Goal: Use online tool/utility: Utilize a website feature to perform a specific function

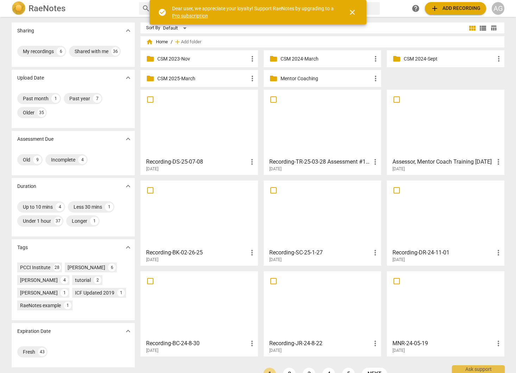
click at [314, 78] on p "Mentor Coaching" at bounding box center [325, 78] width 91 height 7
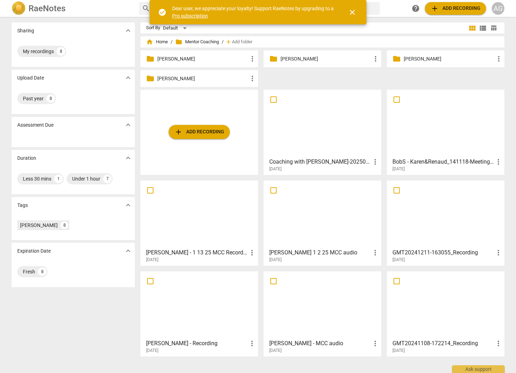
click at [178, 57] on p "[PERSON_NAME]" at bounding box center [202, 58] width 91 height 7
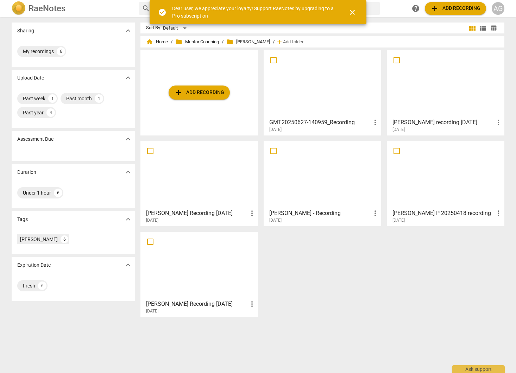
click at [309, 76] on div at bounding box center [322, 84] width 113 height 62
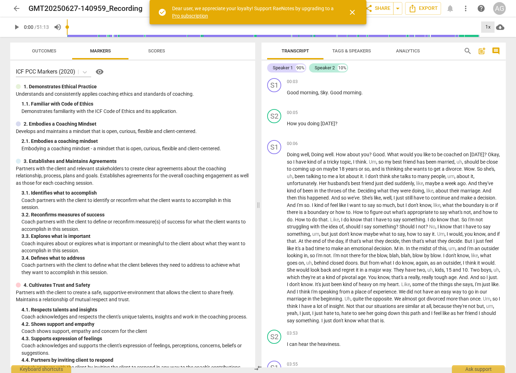
click at [491, 27] on div "1x" at bounding box center [487, 26] width 13 height 11
click at [492, 55] on li "1.25x" at bounding box center [493, 54] width 24 height 13
click at [352, 11] on span "close" at bounding box center [352, 12] width 8 height 8
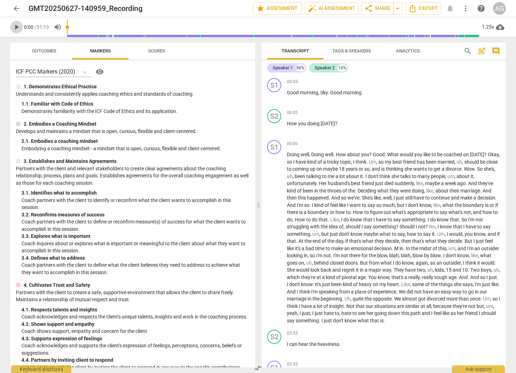
click at [15, 27] on span "play_arrow" at bounding box center [16, 27] width 8 height 8
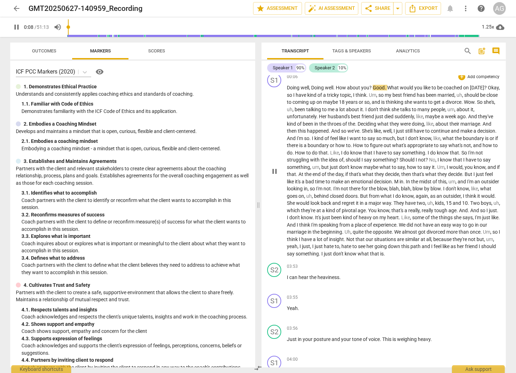
scroll to position [70, 0]
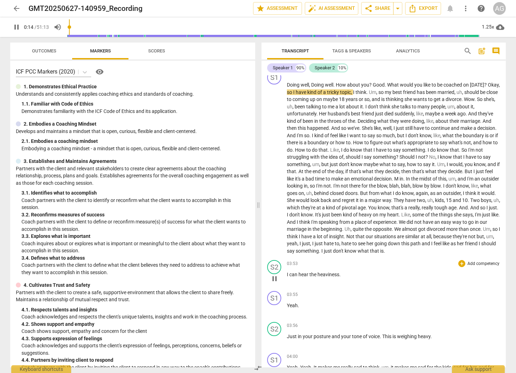
click at [477, 267] on p "Add competency" at bounding box center [483, 264] width 33 height 6
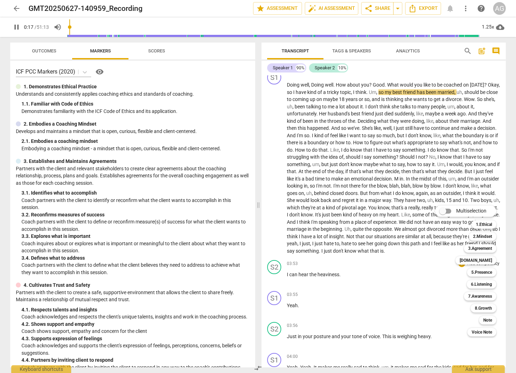
click at [403, 276] on div at bounding box center [258, 186] width 516 height 373
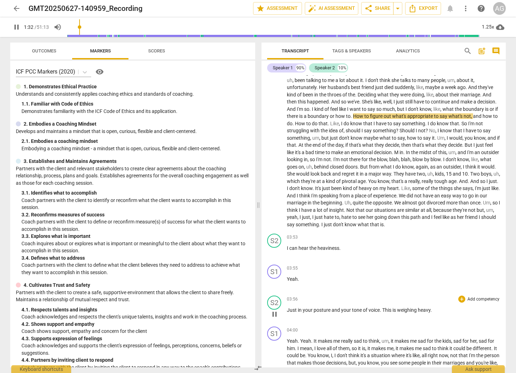
scroll to position [103, 0]
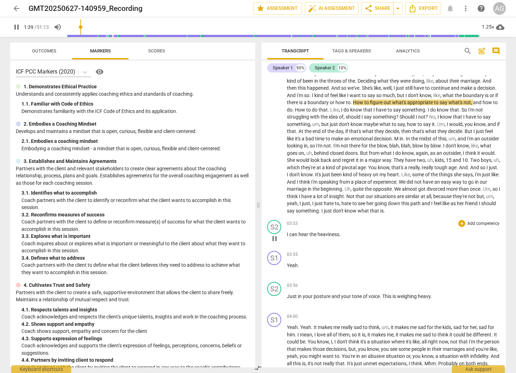
click at [480, 227] on p "Add competency" at bounding box center [483, 224] width 33 height 6
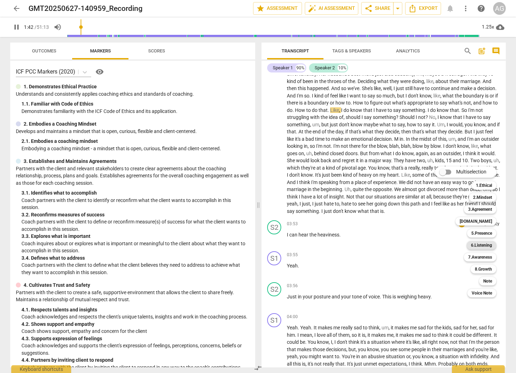
click at [483, 244] on b "6.Listening" at bounding box center [481, 245] width 21 height 8
type input "103"
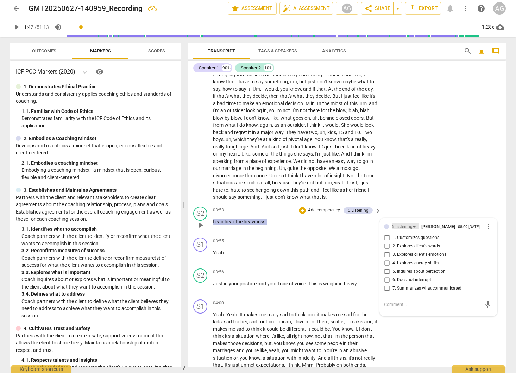
click at [402, 230] on div "6.Listening" at bounding box center [402, 226] width 21 height 7
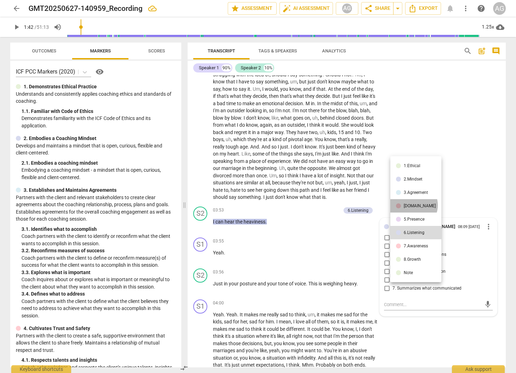
click at [413, 205] on div "[DOMAIN_NAME]" at bounding box center [420, 206] width 32 height 4
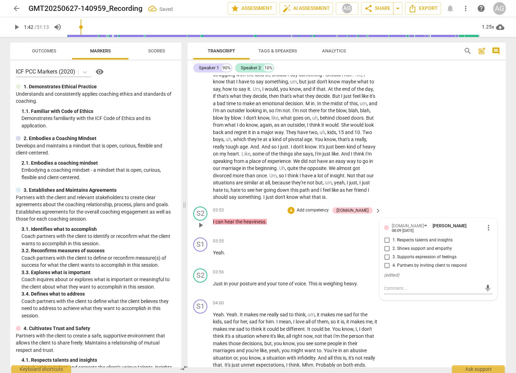
click at [425, 251] on span "2. Shows support and empathy" at bounding box center [421, 249] width 59 height 6
click at [392, 251] on input "2. Shows support and empathy" at bounding box center [386, 249] width 11 height 8
checkbox input "true"
click at [364, 276] on p "Add competency" at bounding box center [355, 272] width 33 height 6
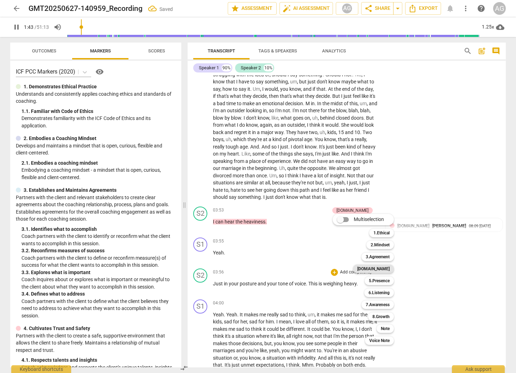
click at [387, 268] on b "[DOMAIN_NAME]" at bounding box center [373, 269] width 32 height 8
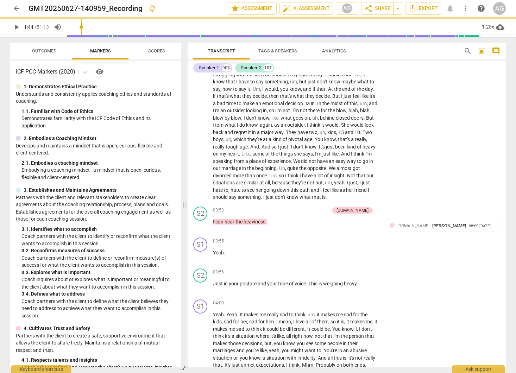
type input "104"
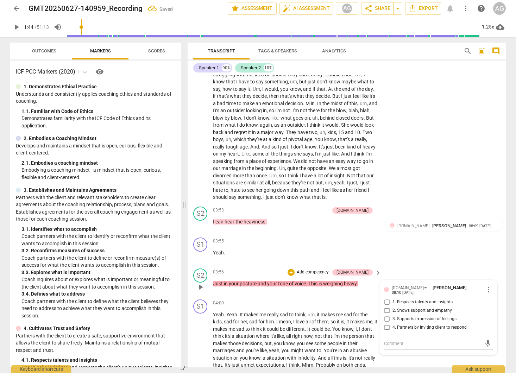
click at [416, 314] on span "2. Shows support and empathy" at bounding box center [421, 311] width 59 height 6
click at [392, 314] on input "2. Shows support and empathy" at bounding box center [386, 310] width 11 height 8
checkbox input "true"
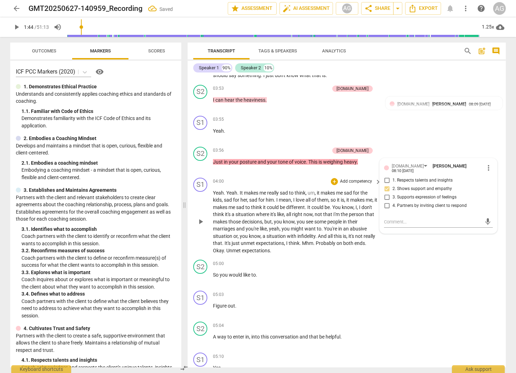
scroll to position [282, 0]
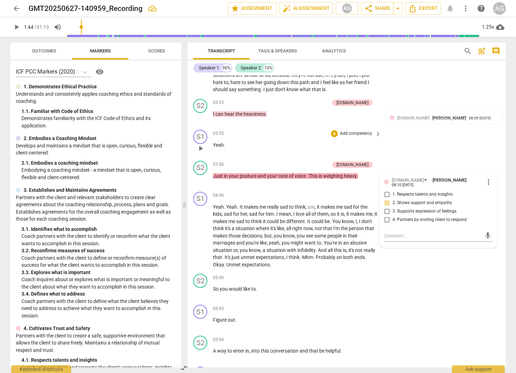
click at [291, 135] on div "S1 play_arrow pause 03:55 + Add competency keyboard_arrow_right Yeah ." at bounding box center [347, 142] width 318 height 31
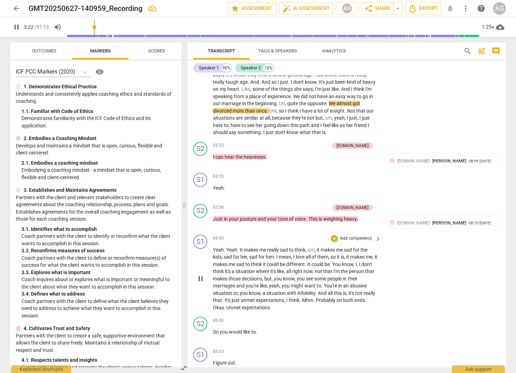
scroll to position [250, 0]
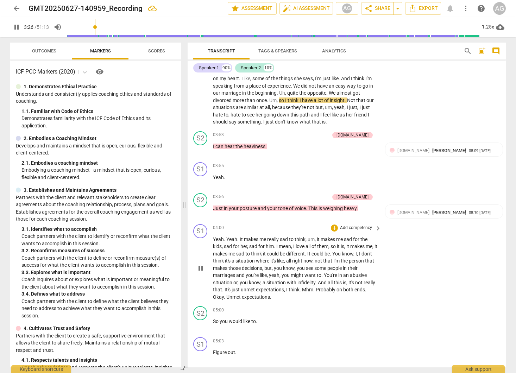
click at [219, 242] on span "Yeah" at bounding box center [218, 239] width 11 height 6
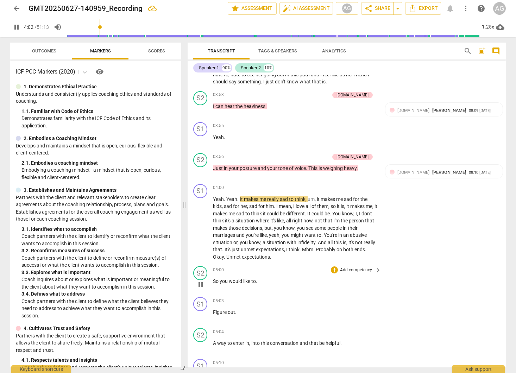
scroll to position [295, 0]
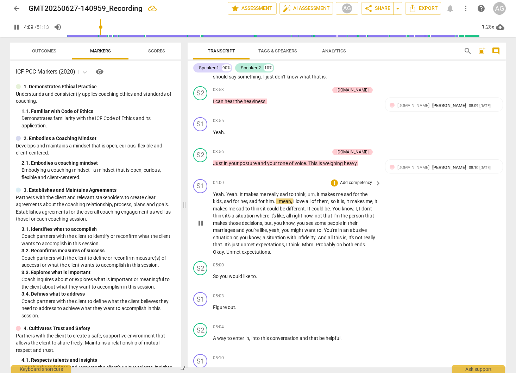
click at [335, 233] on span "You're" at bounding box center [331, 230] width 14 height 6
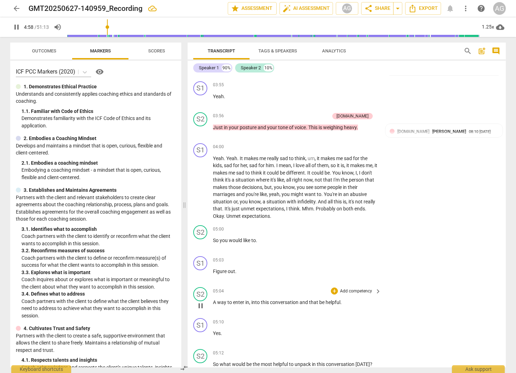
scroll to position [332, 0]
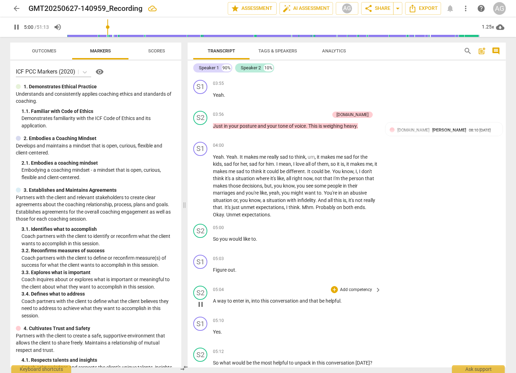
click at [358, 293] on p "Add competency" at bounding box center [355, 290] width 33 height 6
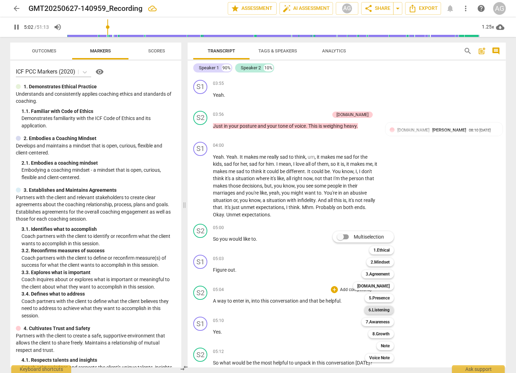
click at [380, 309] on b "6.Listening" at bounding box center [378, 310] width 21 height 8
type input "303"
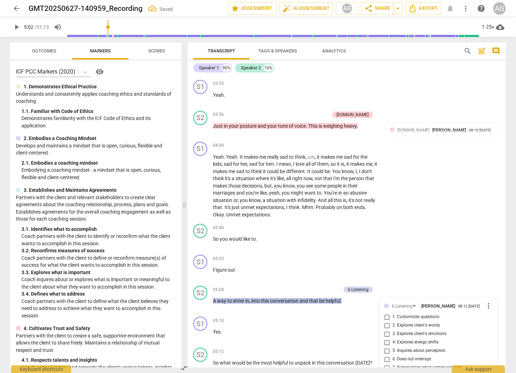
scroll to position [504, 0]
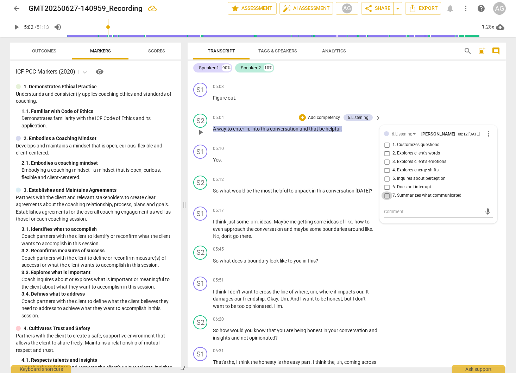
click at [385, 200] on input "7. Summarizes what communicated" at bounding box center [386, 195] width 11 height 8
checkbox input "true"
click at [227, 194] on span "what" at bounding box center [226, 191] width 12 height 6
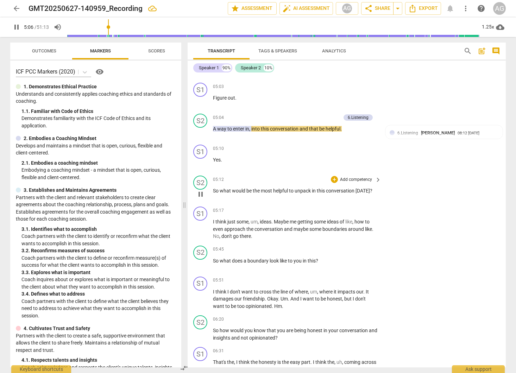
click at [361, 183] on p "Add competency" at bounding box center [355, 180] width 33 height 6
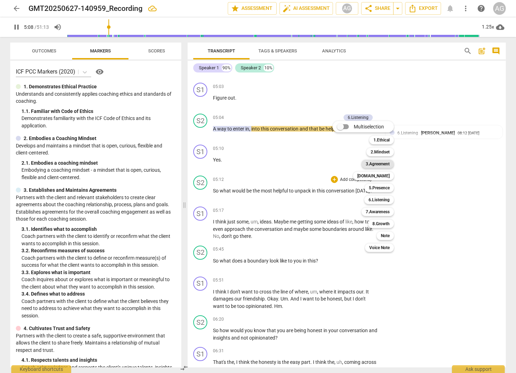
click at [387, 161] on b "3.Agreement" at bounding box center [378, 164] width 24 height 8
type input "309"
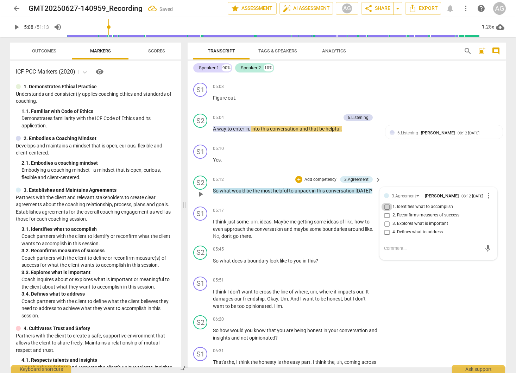
click at [385, 211] on input "1. Identifies what to accomplish" at bounding box center [386, 207] width 11 height 8
checkbox input "true"
click at [202, 233] on span "play_arrow" at bounding box center [200, 229] width 8 height 8
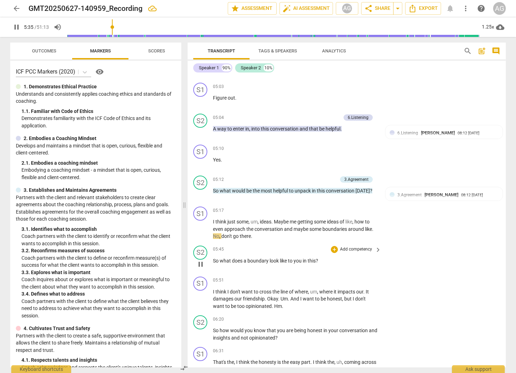
click at [361, 253] on p "Add competency" at bounding box center [355, 249] width 33 height 6
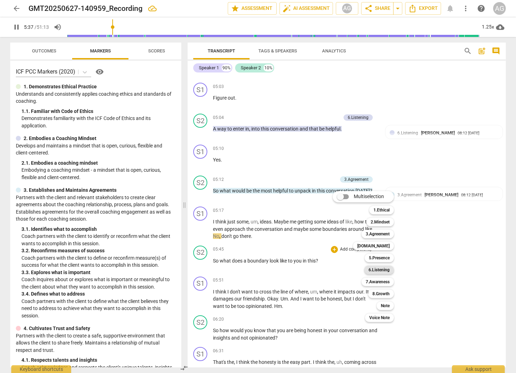
click at [381, 268] on b "6.Listening" at bounding box center [378, 270] width 21 height 8
type input "338"
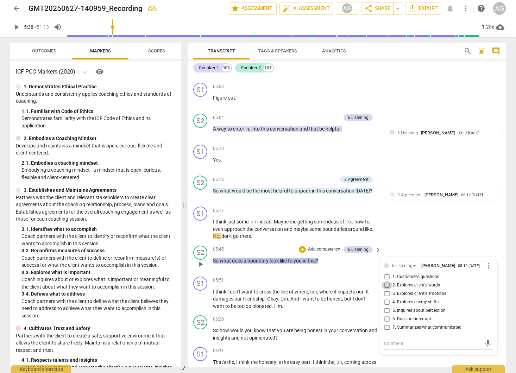
click at [386, 290] on input "2. Explores client's words" at bounding box center [386, 285] width 11 height 8
checkbox input "true"
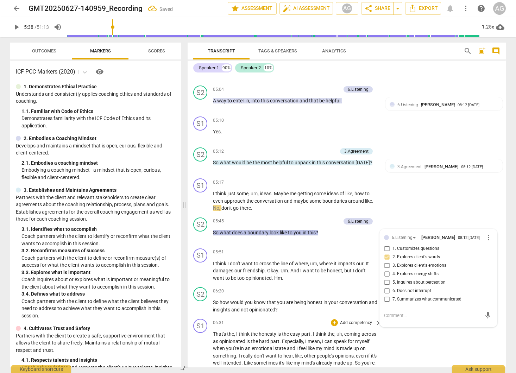
scroll to position [537, 0]
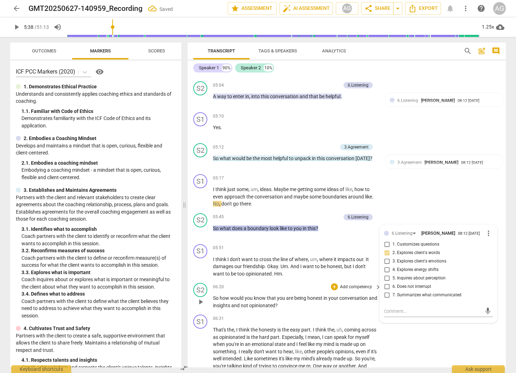
drag, startPoint x: 201, startPoint y: 307, endPoint x: 231, endPoint y: 307, distance: 29.9
click at [201, 306] on span "play_arrow" at bounding box center [200, 302] width 8 height 8
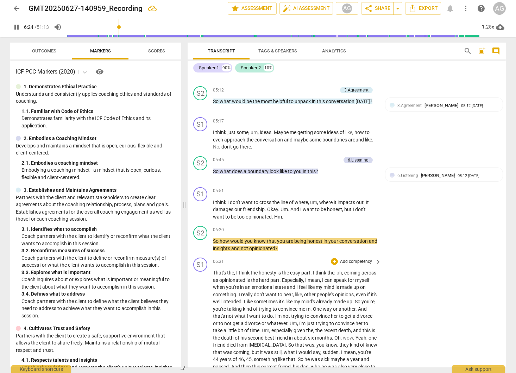
scroll to position [594, 0]
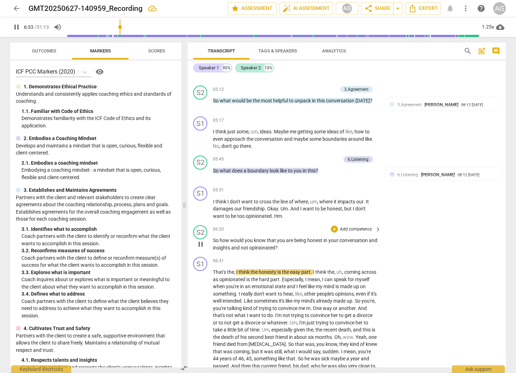
click at [352, 233] on p "Add competency" at bounding box center [355, 229] width 33 height 6
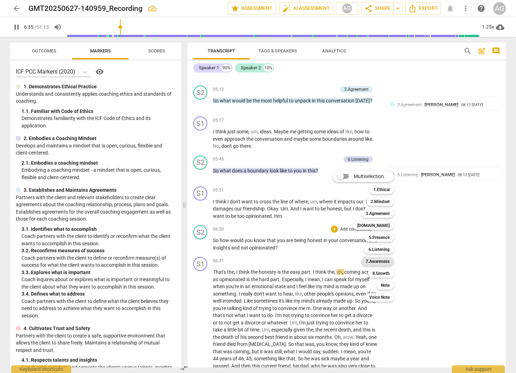
click at [383, 261] on b "7.Awareness" at bounding box center [378, 261] width 24 height 8
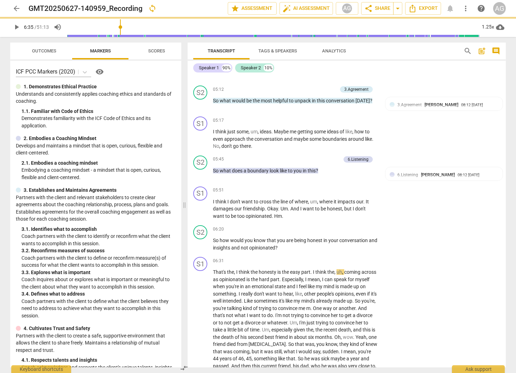
type input "396"
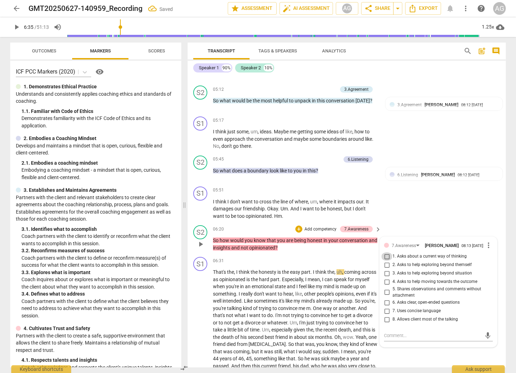
click at [384, 261] on input "1. Asks about a current way of thinking" at bounding box center [386, 256] width 11 height 8
checkbox input "true"
click at [199, 213] on span "play_arrow" at bounding box center [200, 209] width 8 height 8
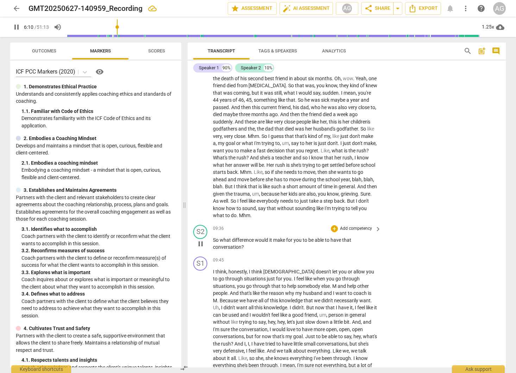
scroll to position [856, 0]
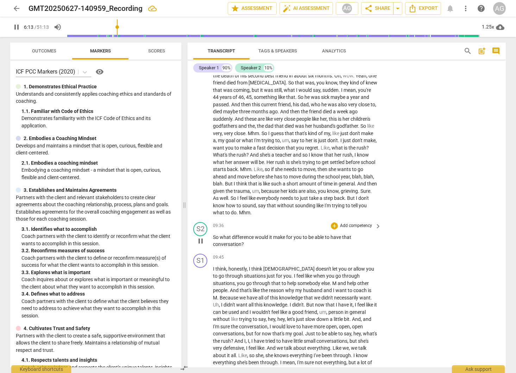
click at [363, 229] on p "Add competency" at bounding box center [355, 226] width 33 height 6
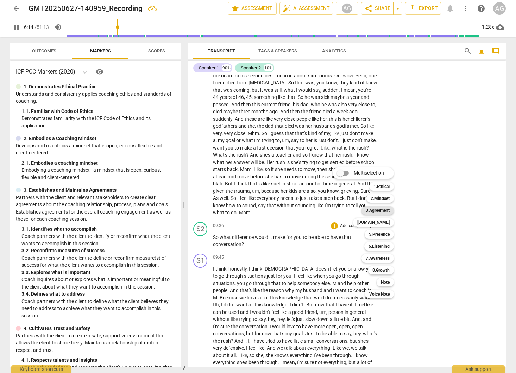
click at [385, 209] on b "3.Agreement" at bounding box center [378, 210] width 24 height 8
type input "375"
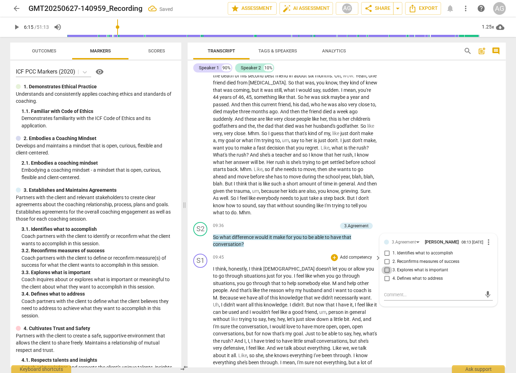
drag, startPoint x: 383, startPoint y: 278, endPoint x: 378, endPoint y: 279, distance: 5.7
click at [382, 274] on input "3. Explores what is important" at bounding box center [386, 270] width 11 height 8
checkbox input "true"
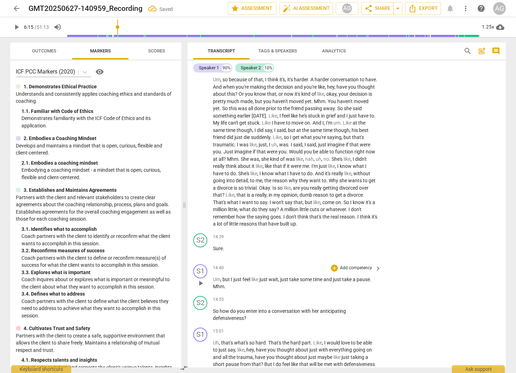
scroll to position [1229, 0]
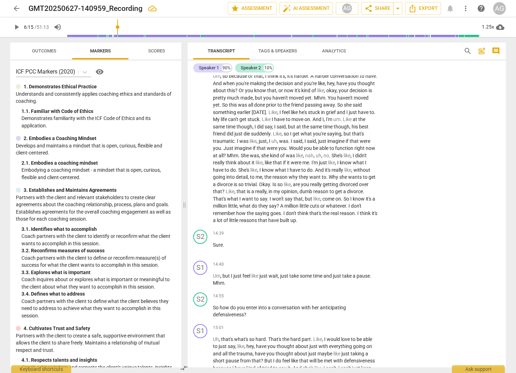
click at [227, 202] on span "That's" at bounding box center [220, 199] width 14 height 6
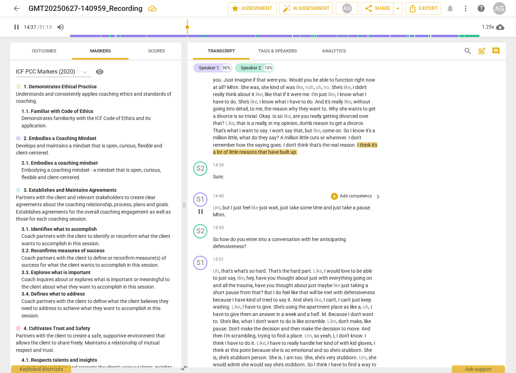
scroll to position [1298, 0]
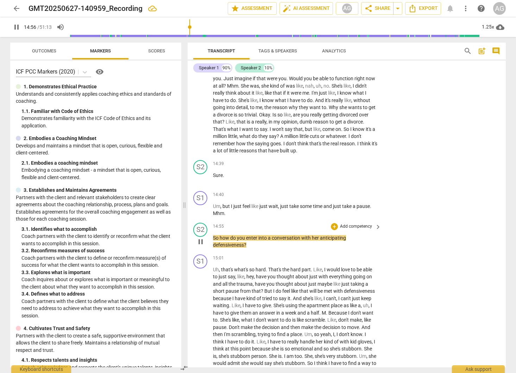
click at [365, 230] on p "Add competency" at bounding box center [355, 226] width 33 height 6
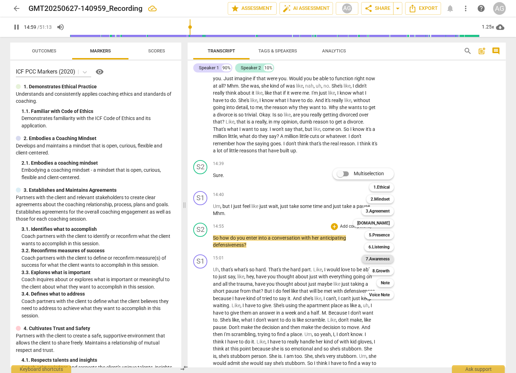
click at [383, 259] on b "7.Awareness" at bounding box center [378, 259] width 24 height 8
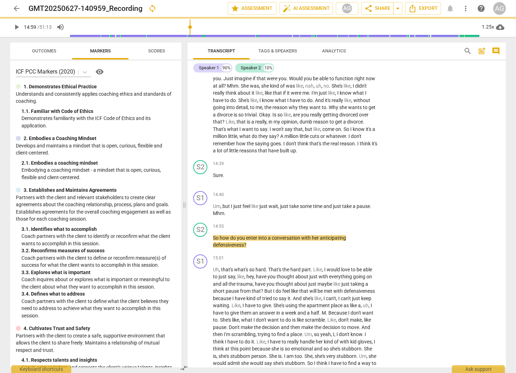
type input "900"
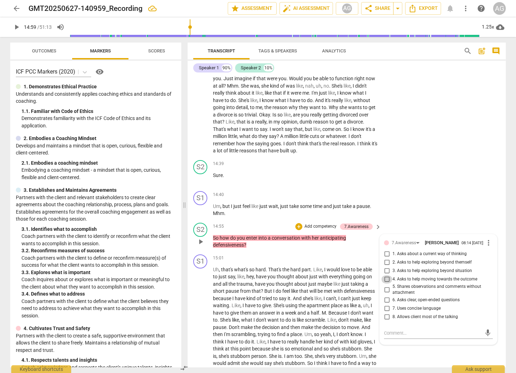
click at [385, 284] on input "4. Asks to help moving towards the outcome" at bounding box center [386, 279] width 11 height 8
checkbox input "true"
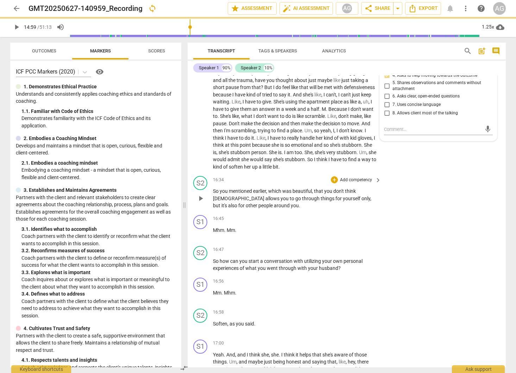
scroll to position [1478, 0]
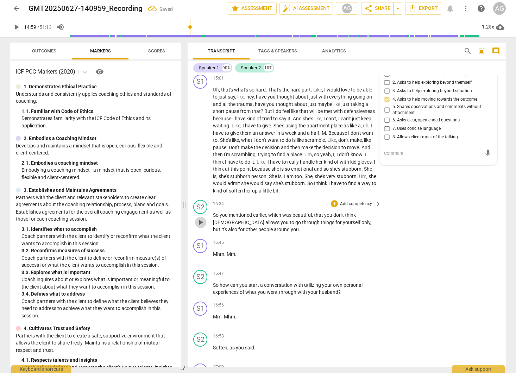
click at [200, 227] on span "play_arrow" at bounding box center [200, 222] width 8 height 8
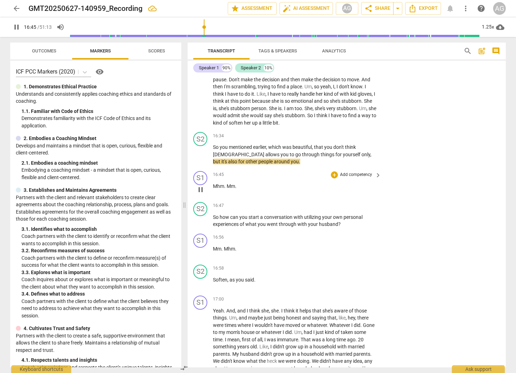
scroll to position [1546, 0]
click at [364, 209] on p "Add competency" at bounding box center [355, 205] width 33 height 6
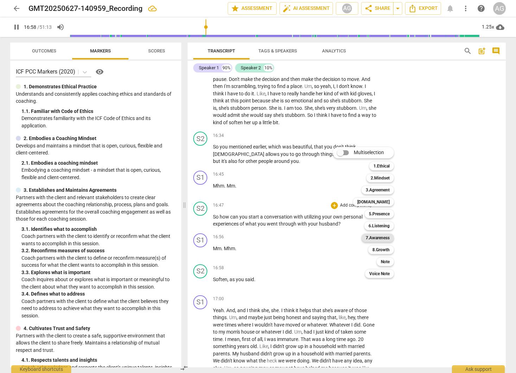
click at [381, 238] on b "7.Awareness" at bounding box center [378, 238] width 24 height 8
type input "1019"
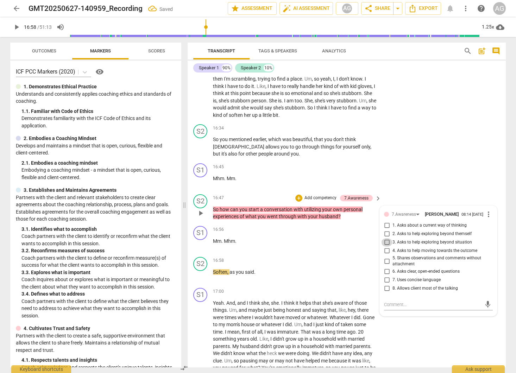
click at [385, 247] on input "3. Asks to help exploring beyond situation" at bounding box center [386, 242] width 11 height 8
checkbox input "true"
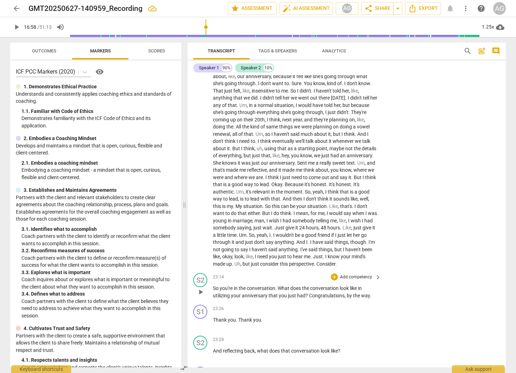
scroll to position [2026, 0]
click at [200, 296] on span "play_arrow" at bounding box center [200, 291] width 8 height 8
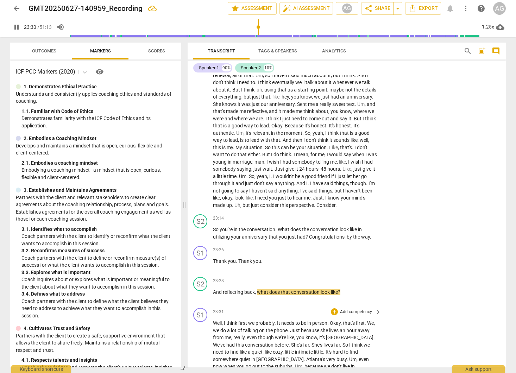
scroll to position [2095, 0]
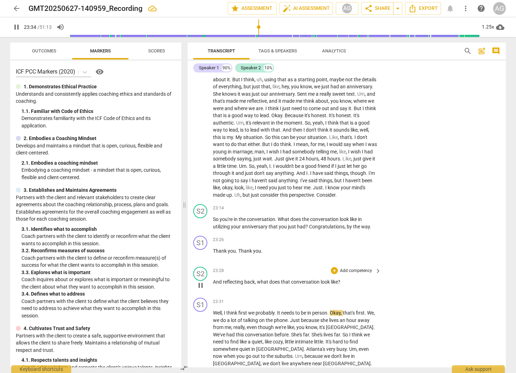
click at [361, 274] on p "Add competency" at bounding box center [355, 271] width 33 height 6
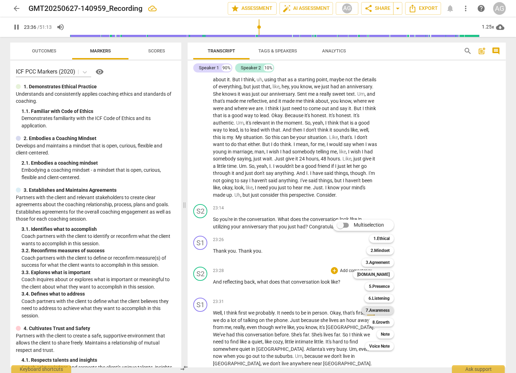
click at [384, 310] on b "7.Awareness" at bounding box center [378, 310] width 24 height 8
type input "1417"
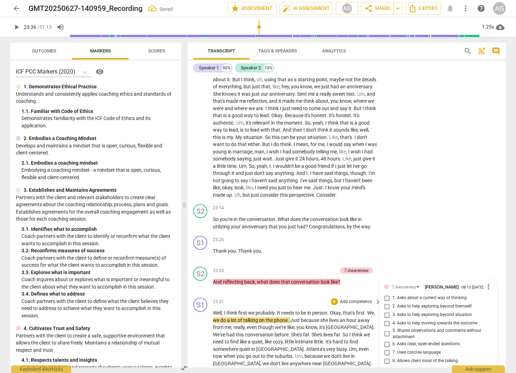
scroll to position [2267, 0]
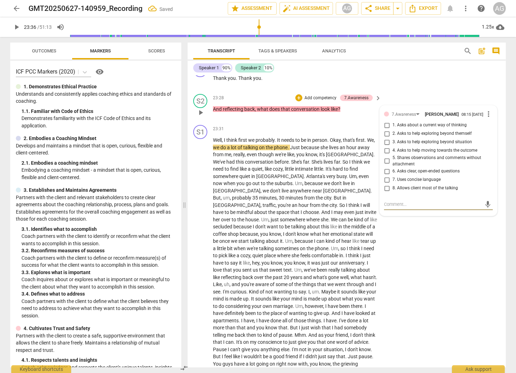
click at [385, 176] on input "6. Asks clear, open-ended questions" at bounding box center [386, 171] width 11 height 8
checkbox input "true"
click at [386, 146] on input "3. Asks to help exploring beyond situation" at bounding box center [386, 142] width 11 height 8
checkbox input "true"
click at [385, 155] on input "4. Asks to help moving towards the outcome" at bounding box center [386, 150] width 11 height 8
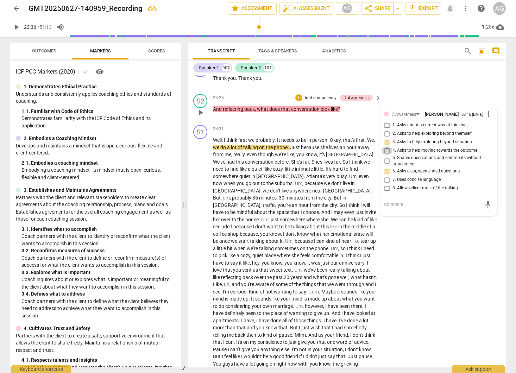
checkbox input "true"
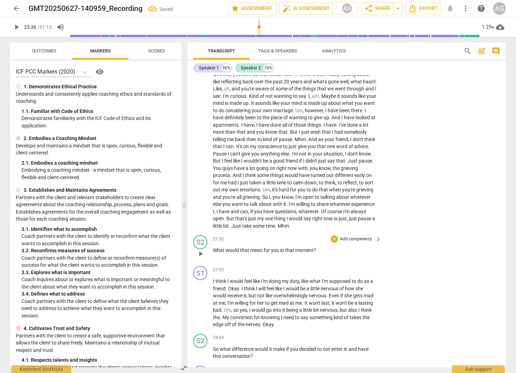
scroll to position [2467, 0]
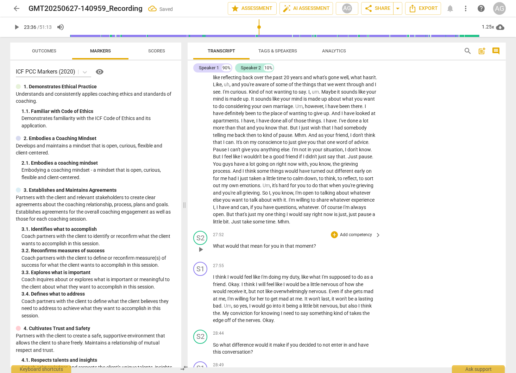
click at [356, 238] on p "Add competency" at bounding box center [355, 235] width 33 height 6
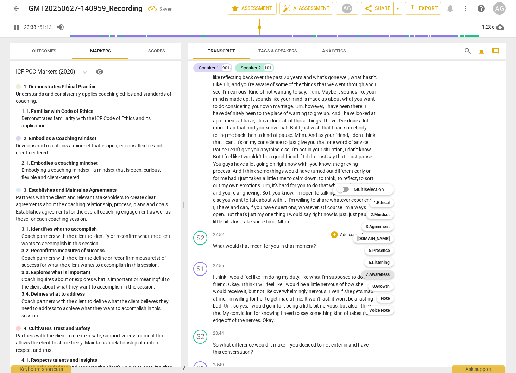
click at [379, 274] on b "7.Awareness" at bounding box center [378, 274] width 24 height 8
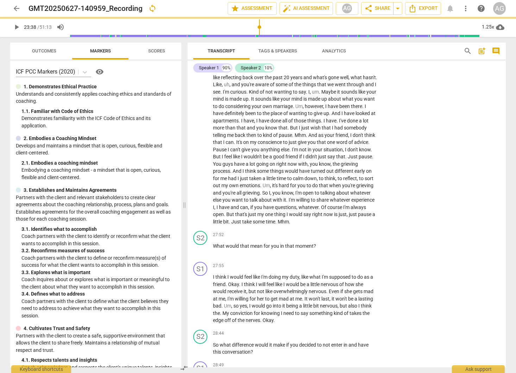
type input "1419"
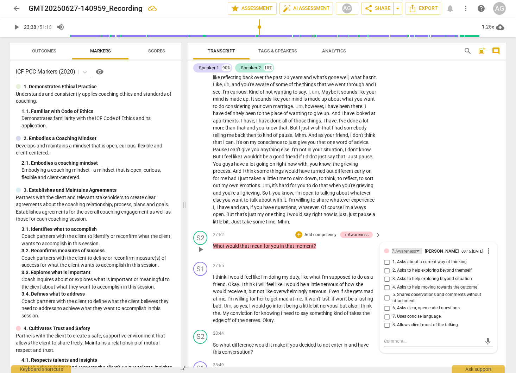
click at [406, 255] on div "7.Awareness" at bounding box center [404, 251] width 24 height 7
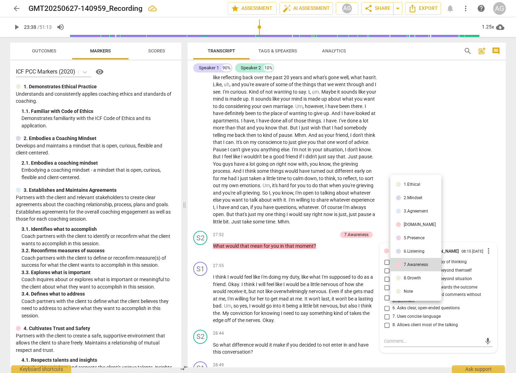
click at [422, 209] on div "3.Agreement" at bounding box center [416, 211] width 24 height 4
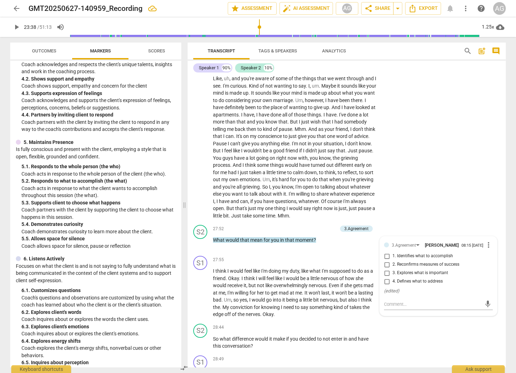
scroll to position [309, 0]
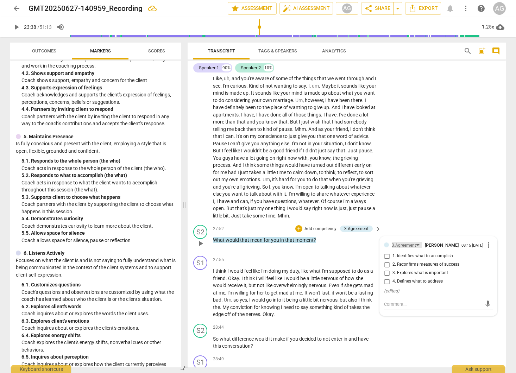
click at [404, 249] on div "3.Agreement" at bounding box center [404, 245] width 24 height 7
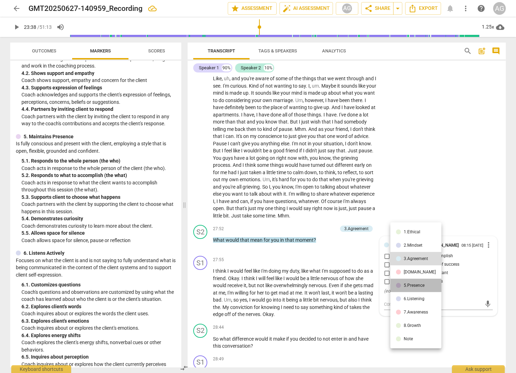
click at [416, 283] on div "5.Presence" at bounding box center [414, 285] width 21 height 4
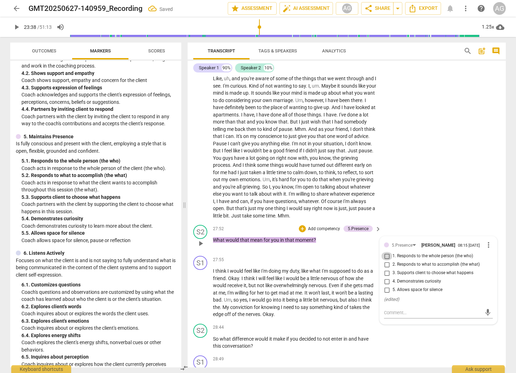
click at [385, 260] on input "1. Responds to the whole person (the who)" at bounding box center [386, 256] width 11 height 8
checkbox input "true"
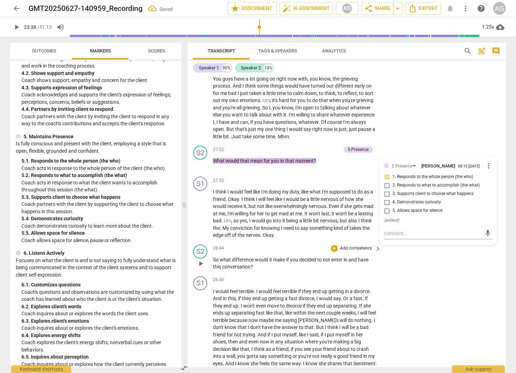
scroll to position [2556, 0]
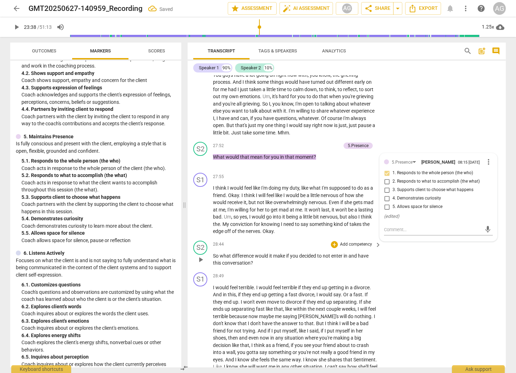
click at [357, 248] on p "Add competency" at bounding box center [355, 244] width 33 height 6
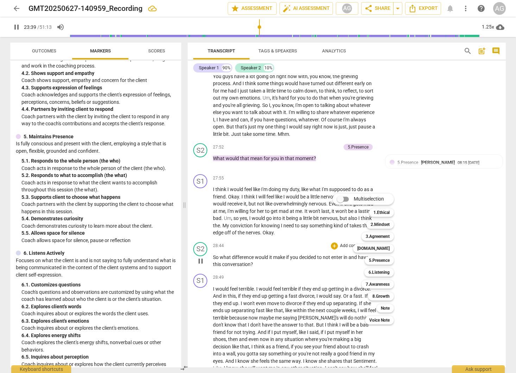
click at [357, 259] on div "Multiselection m 1.Ethical 1 2.Mindset 2 3.Agreement 3 [DOMAIN_NAME] 4 5.Presen…" at bounding box center [368, 259] width 77 height 134
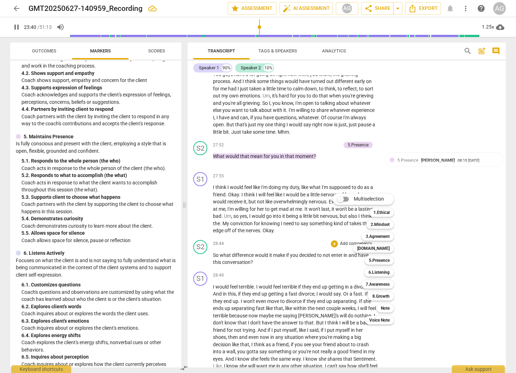
click at [206, 271] on div at bounding box center [258, 186] width 516 height 373
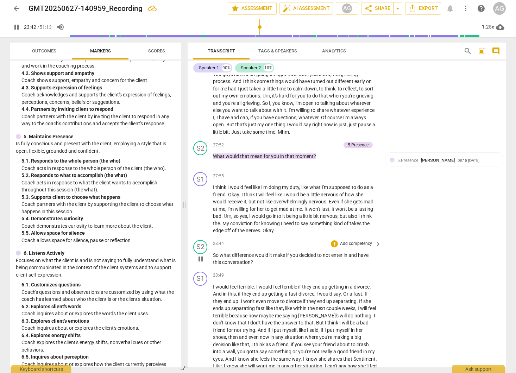
click at [199, 263] on span "pause" at bounding box center [200, 259] width 8 height 8
click at [201, 263] on span "play_arrow" at bounding box center [200, 259] width 8 height 8
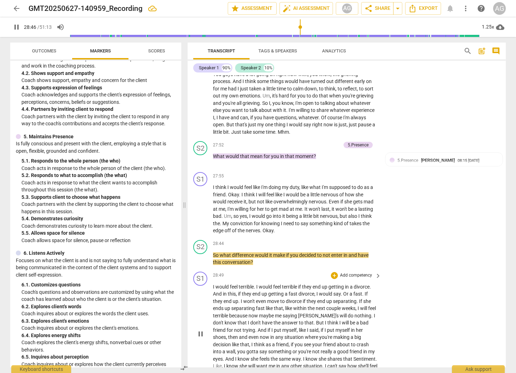
scroll to position [2558, 0]
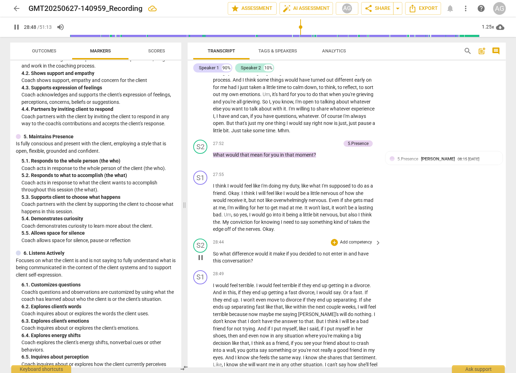
click at [367, 246] on p "Add competency" at bounding box center [355, 242] width 33 height 6
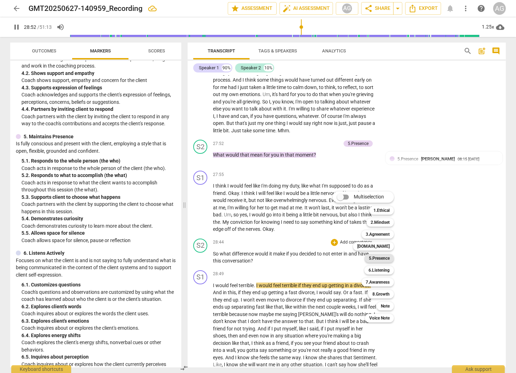
click at [380, 259] on b "5.Presence" at bounding box center [379, 258] width 21 height 8
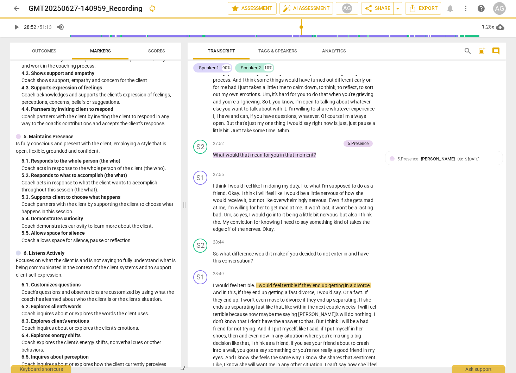
type input "1733"
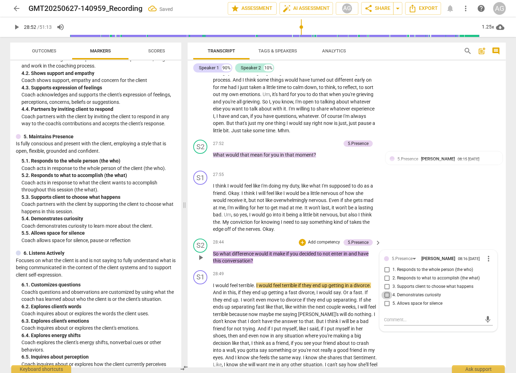
click at [386, 299] on input "4. Demonstrates curiosity" at bounding box center [386, 295] width 11 height 8
checkbox input "true"
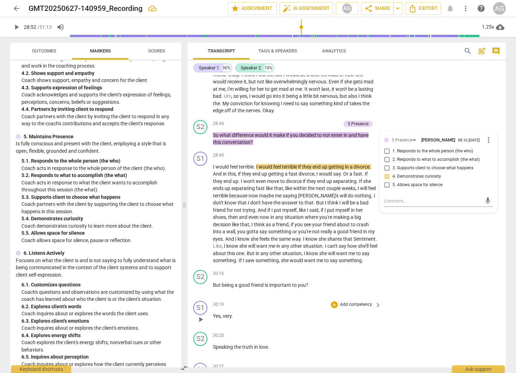
scroll to position [2679, 0]
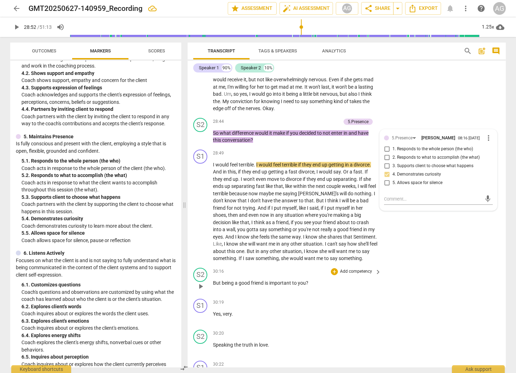
click at [353, 275] on p "Add competency" at bounding box center [355, 271] width 33 height 6
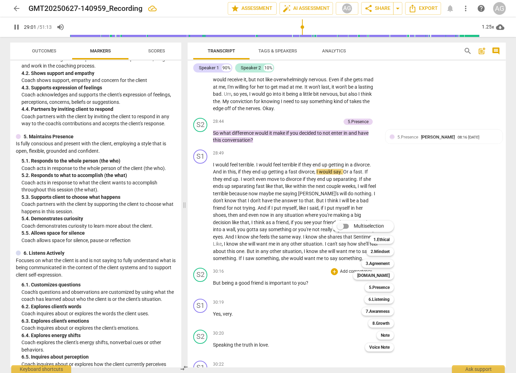
click at [231, 237] on div at bounding box center [258, 186] width 516 height 373
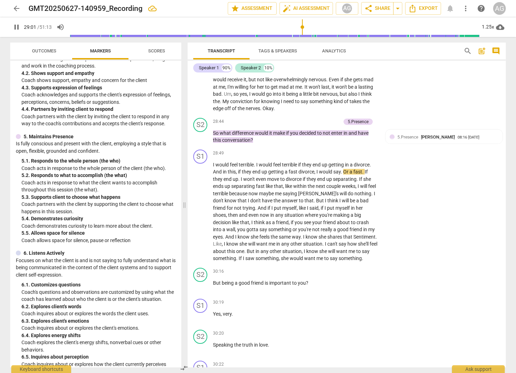
click at [231, 237] on div at bounding box center [258, 186] width 516 height 373
click at [254, 225] on span "think" at bounding box center [260, 223] width 12 height 6
click at [215, 286] on span "But" at bounding box center [217, 283] width 9 height 6
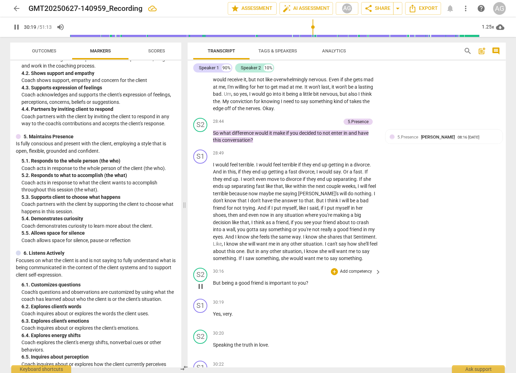
click at [361, 275] on p "Add competency" at bounding box center [355, 271] width 33 height 6
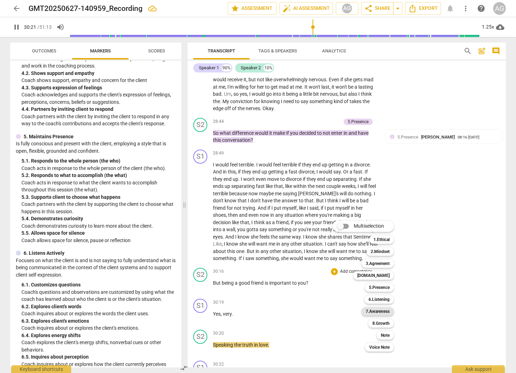
click at [382, 310] on b "7.Awareness" at bounding box center [378, 311] width 24 height 8
type input "1821"
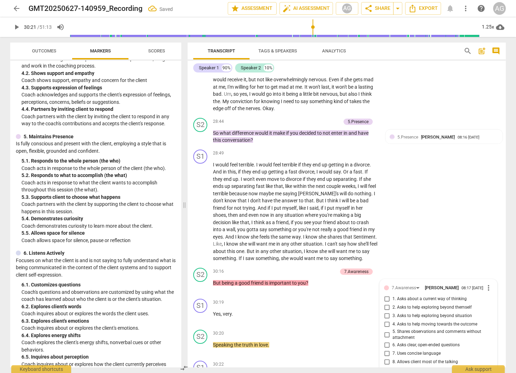
scroll to position [2853, 0]
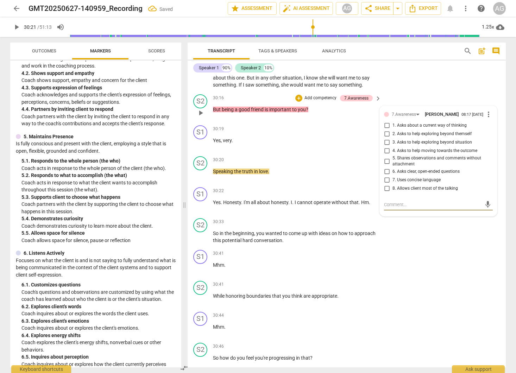
click at [385, 165] on input "5. Shares observations and comments without attachment" at bounding box center [386, 161] width 11 height 8
checkbox input "true"
click at [230, 174] on span "Speaking" at bounding box center [223, 172] width 21 height 6
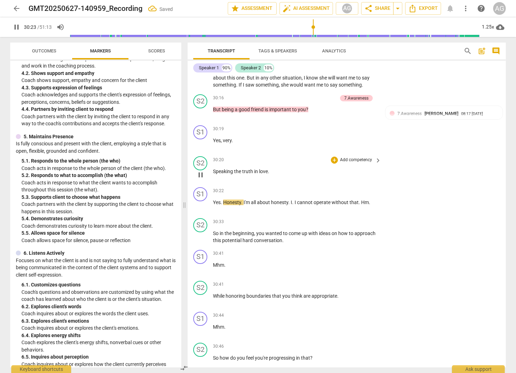
click at [362, 168] on div "S2 play_arrow pause 30:20 + Add competency keyboard_arrow_right Speaking the tr…" at bounding box center [347, 168] width 318 height 31
click at [365, 163] on p "Add competency" at bounding box center [355, 160] width 33 height 6
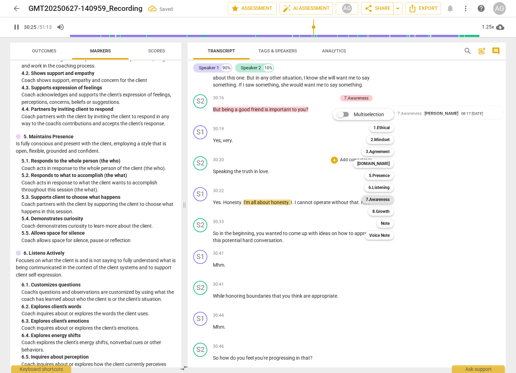
click at [383, 198] on b "7.Awareness" at bounding box center [378, 199] width 24 height 8
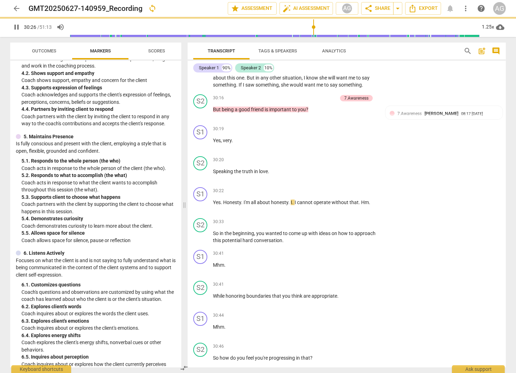
type input "1826"
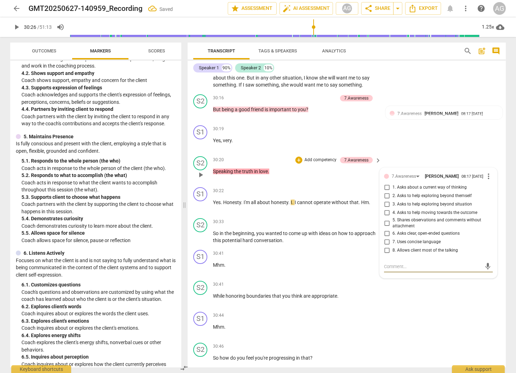
click at [388, 227] on input "5. Shares observations and comments without attachment" at bounding box center [386, 223] width 11 height 8
checkbox input "true"
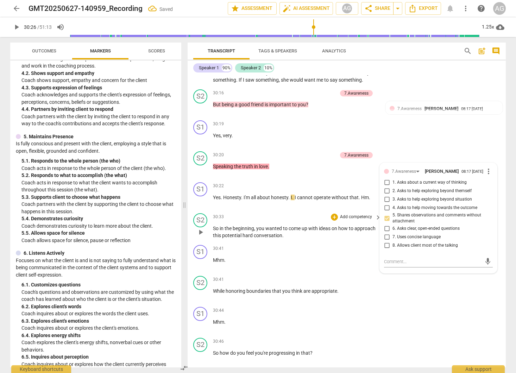
click at [219, 231] on span "So" at bounding box center [216, 229] width 7 height 6
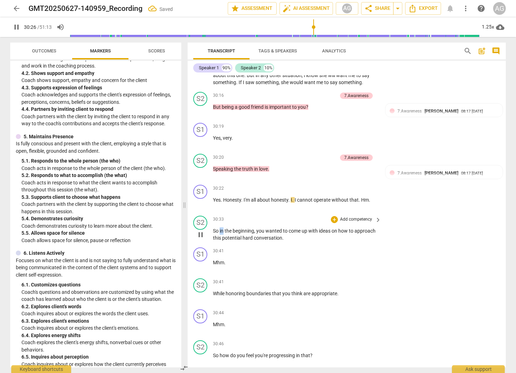
click at [219, 242] on p "So in the beginning , you wanted to come up with ideas on how to approach this …" at bounding box center [295, 234] width 165 height 14
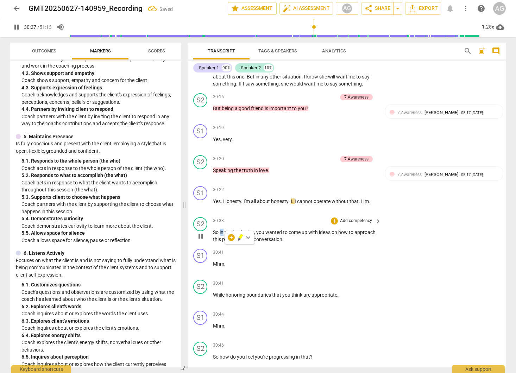
scroll to position [2854, 0]
click at [217, 234] on span "So" at bounding box center [216, 232] width 7 height 6
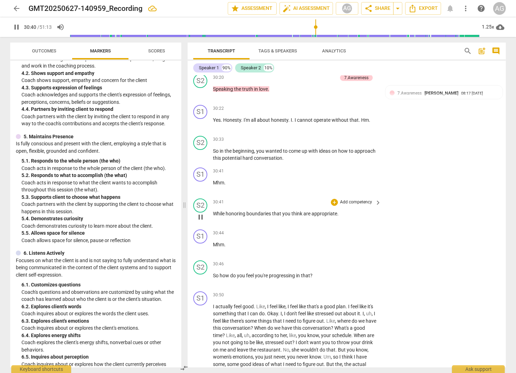
scroll to position [2936, 0]
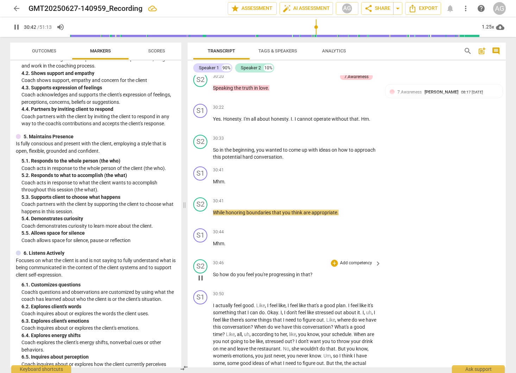
click at [357, 266] on p "Add competency" at bounding box center [355, 263] width 33 height 6
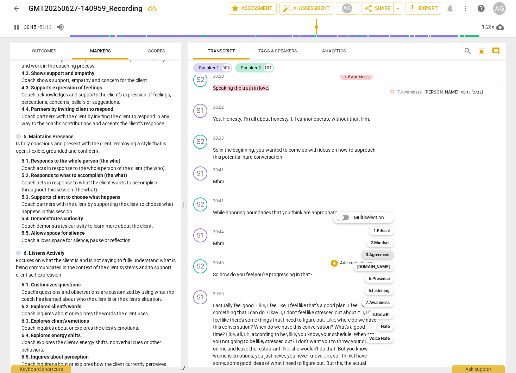
click at [380, 255] on b "3.Agreement" at bounding box center [378, 255] width 24 height 8
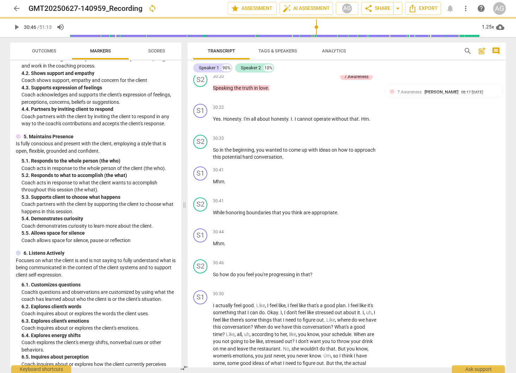
type input "1846"
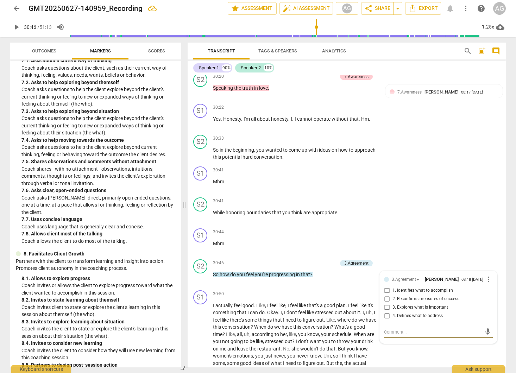
scroll to position [701, 0]
click at [401, 283] on div "3.Agreement" at bounding box center [404, 279] width 24 height 7
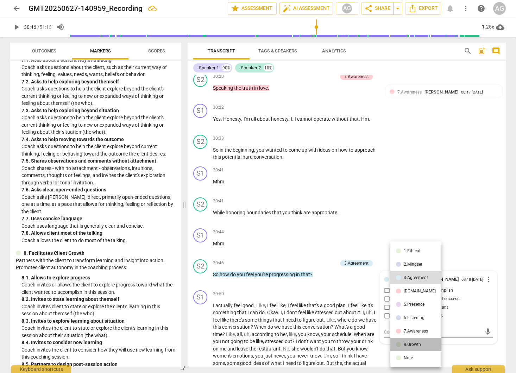
click at [416, 346] on div "8.Growth" at bounding box center [412, 344] width 17 height 4
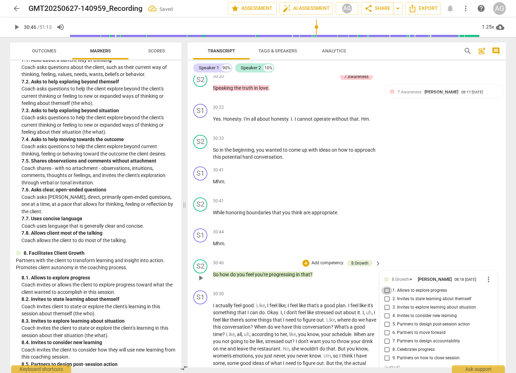
click at [387, 295] on input "1. Allows to explore progress" at bounding box center [386, 290] width 11 height 8
checkbox input "true"
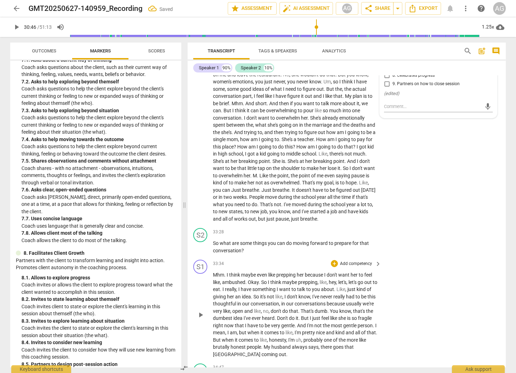
scroll to position [3214, 0]
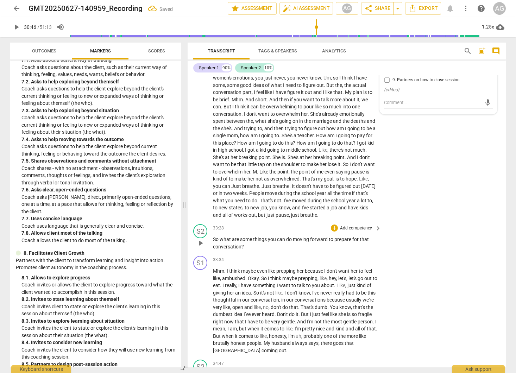
click at [220, 250] on p "So what are some things you can do moving forward to prepare for that conversat…" at bounding box center [295, 243] width 165 height 14
click at [227, 242] on span "what" at bounding box center [226, 239] width 12 height 6
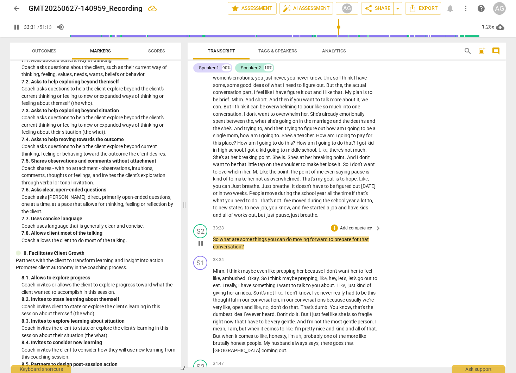
click at [365, 232] on p "Add competency" at bounding box center [355, 228] width 33 height 6
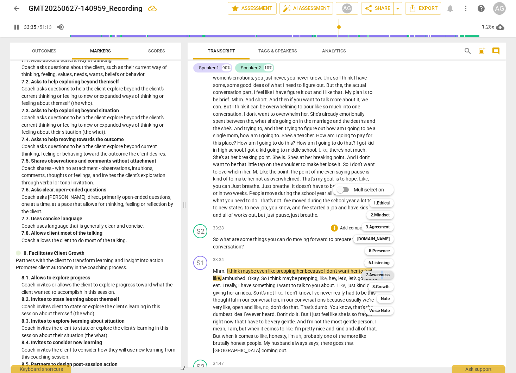
click at [382, 275] on b "7.Awareness" at bounding box center [378, 275] width 24 height 8
type input "2016"
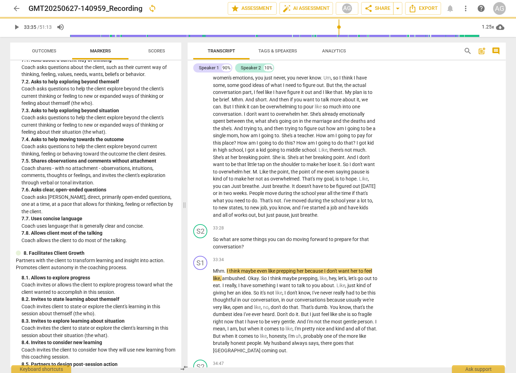
click at [379, 274] on div "Note 9" at bounding box center [374, 277] width 23 height 7
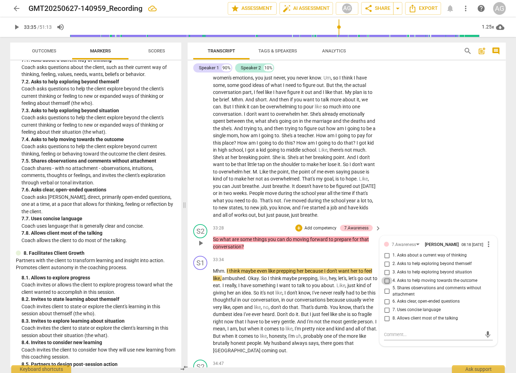
click at [386, 285] on input "4. Asks to help moving towards the outcome" at bounding box center [386, 281] width 11 height 8
checkbox input "true"
click at [317, 232] on p "Add competency" at bounding box center [320, 228] width 33 height 6
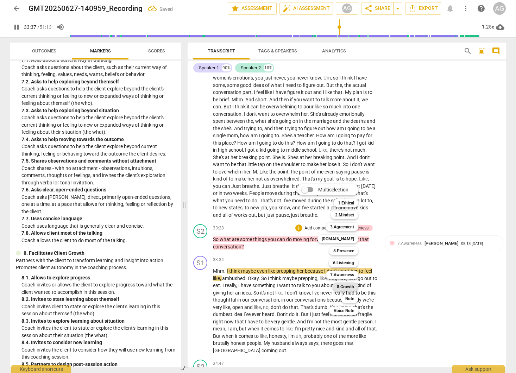
click at [348, 285] on b "8.Growth" at bounding box center [345, 287] width 17 height 8
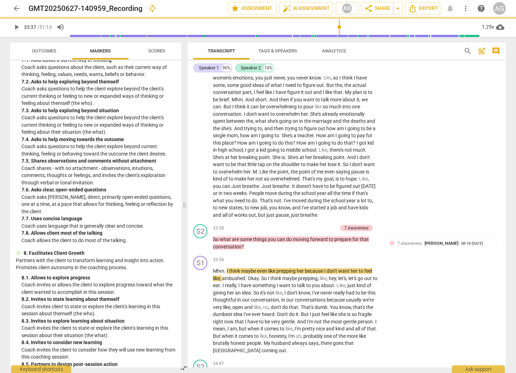
type input "2018"
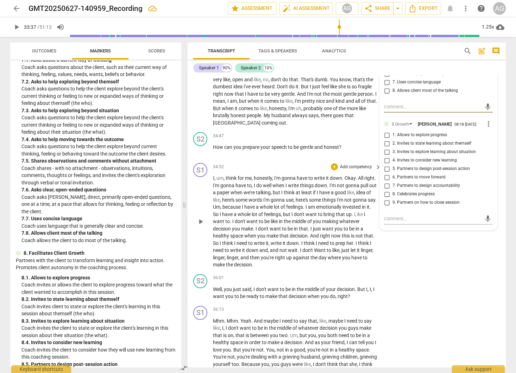
scroll to position [3447, 0]
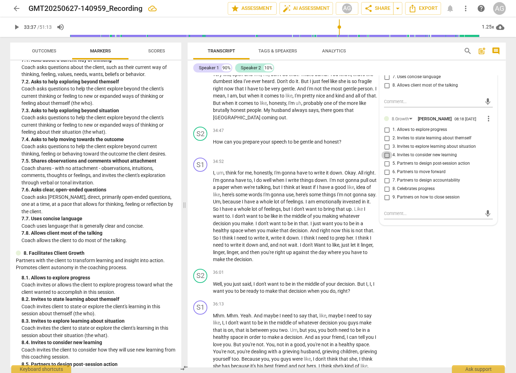
click at [386, 159] on input "4. Invites to consider new learning" at bounding box center [386, 155] width 11 height 8
checkbox input "true"
click at [201, 149] on span "play_arrow" at bounding box center [200, 145] width 8 height 8
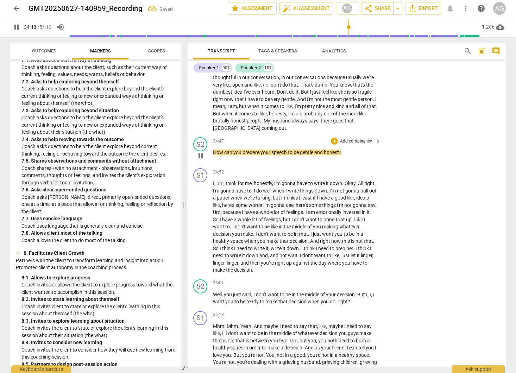
scroll to position [3431, 0]
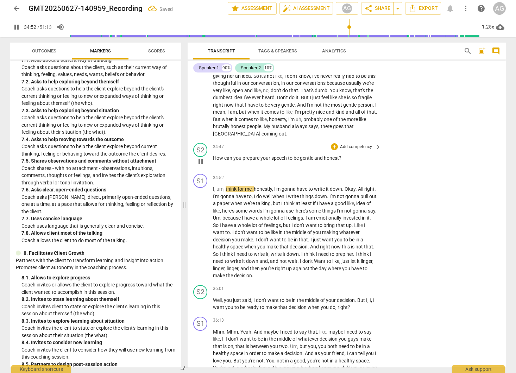
click at [361, 150] on p "Add competency" at bounding box center [355, 147] width 33 height 6
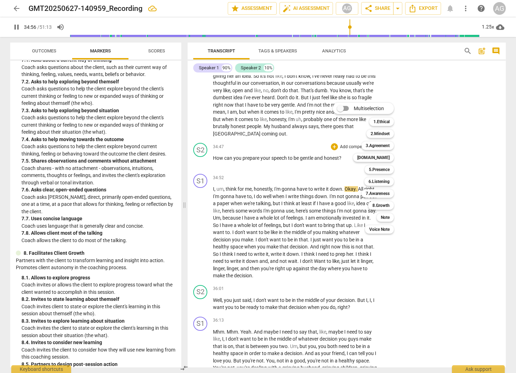
click at [351, 168] on div "Multiselection m 1.Ethical 1 2.Mindset 2 3.Agreement 3 [DOMAIN_NAME] 4 5.Presen…" at bounding box center [368, 168] width 77 height 134
click at [242, 177] on div at bounding box center [258, 186] width 516 height 373
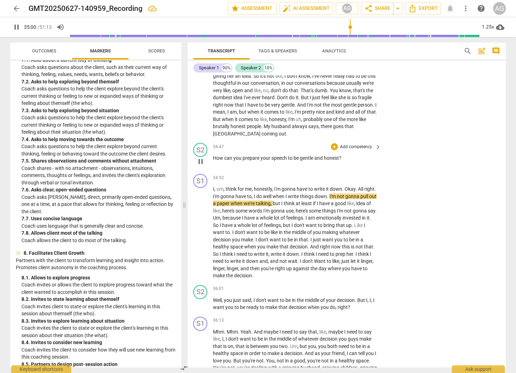
click at [354, 150] on p "Add competency" at bounding box center [355, 147] width 33 height 6
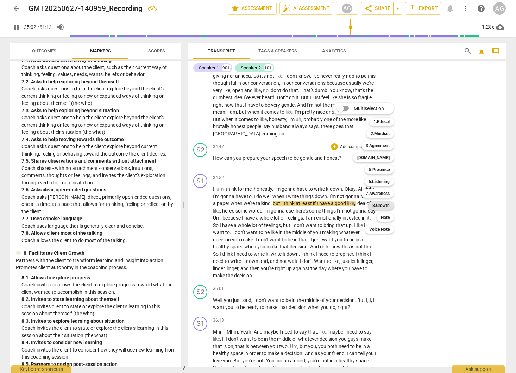
click at [384, 206] on b "8.Growth" at bounding box center [380, 205] width 17 height 8
type input "2103"
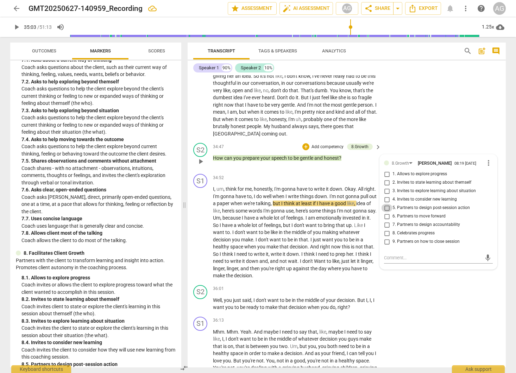
click at [384, 212] on input "5. Partners to design post-session action" at bounding box center [386, 208] width 11 height 8
checkbox input "true"
click at [385, 221] on input "6. Partners to move forward" at bounding box center [386, 216] width 11 height 8
checkbox input "true"
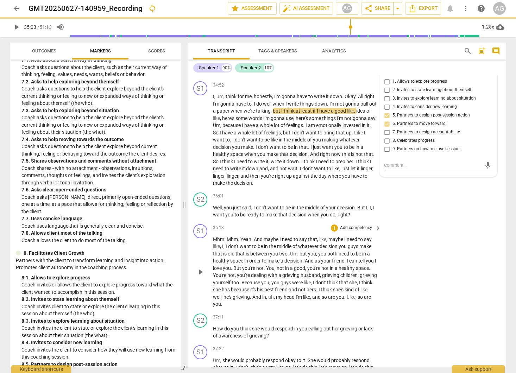
scroll to position [3543, 0]
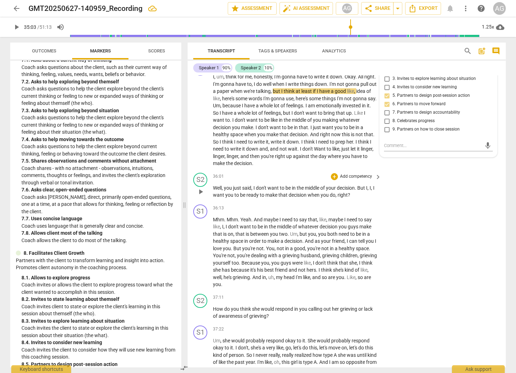
click at [216, 191] on span "Well" at bounding box center [217, 188] width 9 height 6
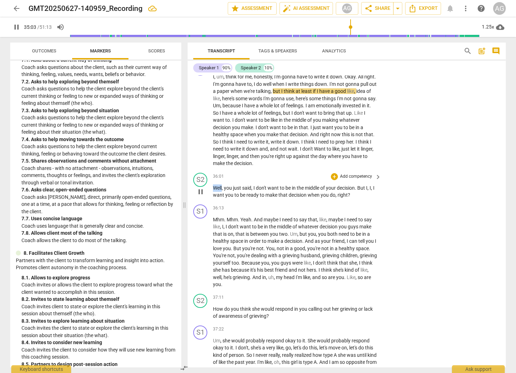
click at [216, 191] on span "Well" at bounding box center [217, 188] width 9 height 6
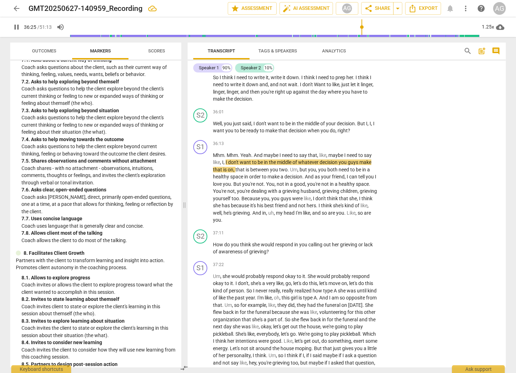
scroll to position [3606, 0]
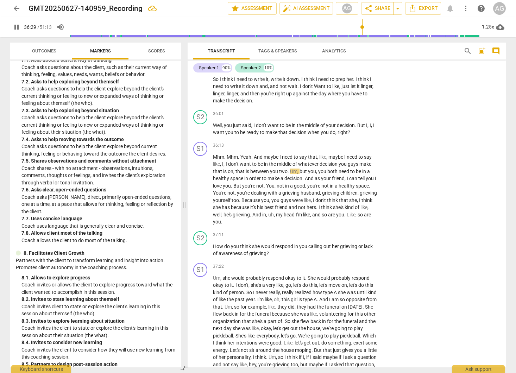
click at [248, 82] on span "need" at bounding box center [242, 79] width 12 height 6
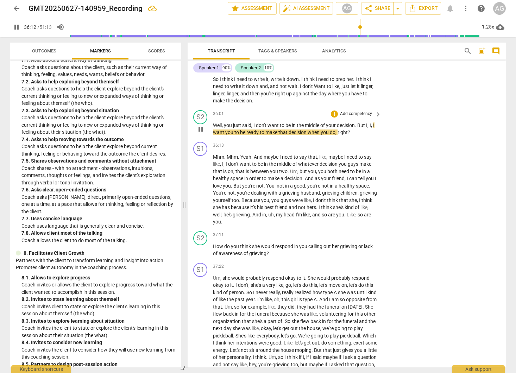
click at [362, 117] on p "Add competency" at bounding box center [355, 114] width 33 height 6
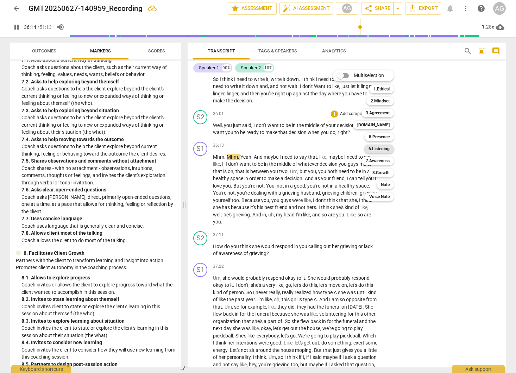
click at [380, 150] on b "6.Listening" at bounding box center [378, 149] width 21 height 8
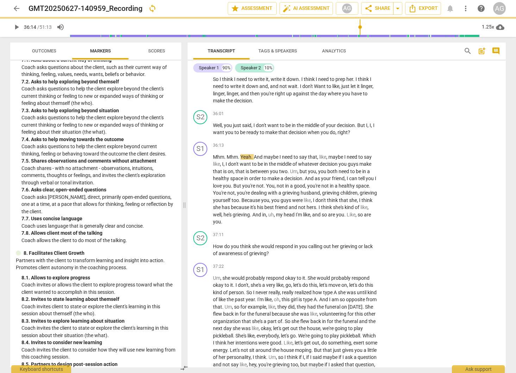
type input "2175"
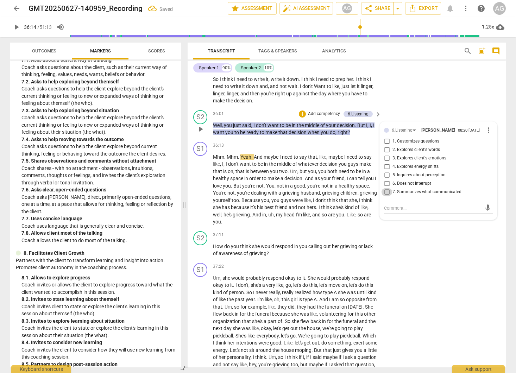
click at [387, 196] on input "7. Summarizes what communicated" at bounding box center [386, 192] width 11 height 8
checkbox input "true"
click at [198, 254] on span "play_arrow" at bounding box center [200, 250] width 8 height 8
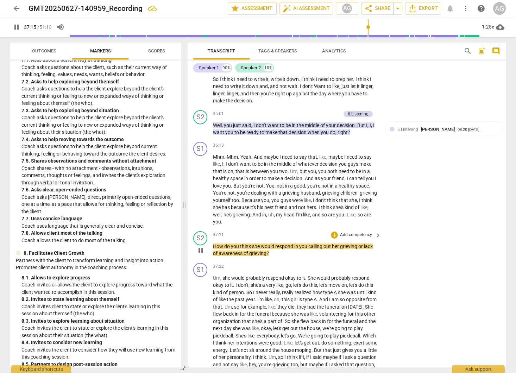
click at [360, 238] on p "Add competency" at bounding box center [355, 235] width 33 height 6
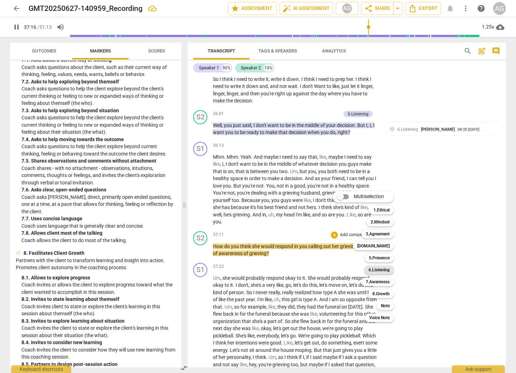
click at [384, 271] on b "6.Listening" at bounding box center [378, 270] width 21 height 8
type input "2237"
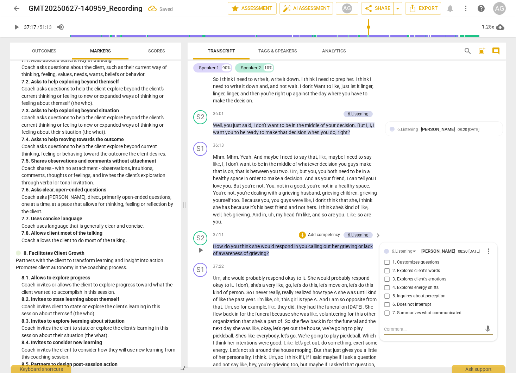
click at [386, 301] on input "5. Inquires about perception" at bounding box center [386, 296] width 11 height 8
checkbox input "true"
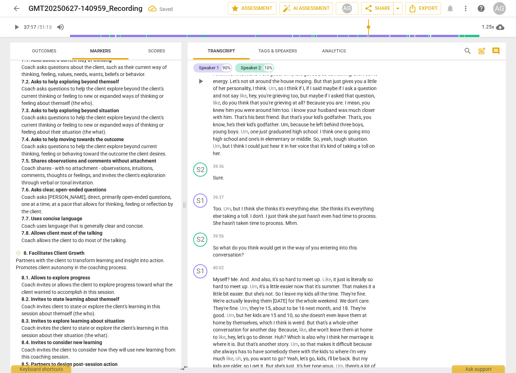
scroll to position [3883, 0]
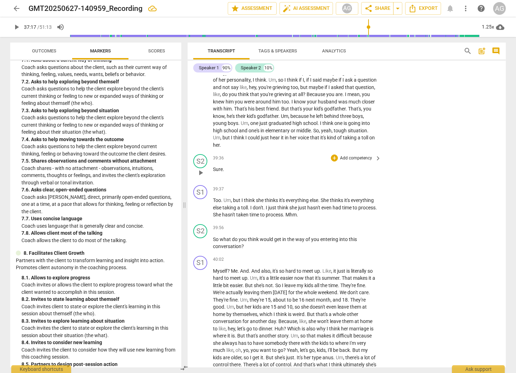
click at [198, 177] on span "play_arrow" at bounding box center [200, 173] width 8 height 8
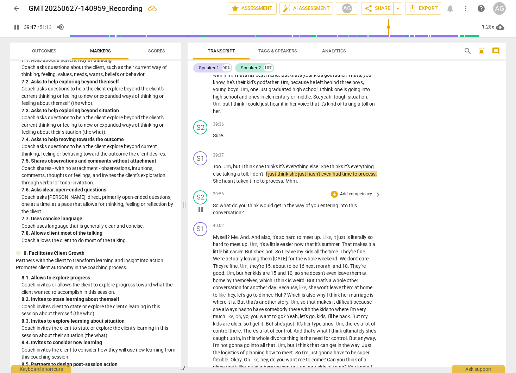
scroll to position [3918, 0]
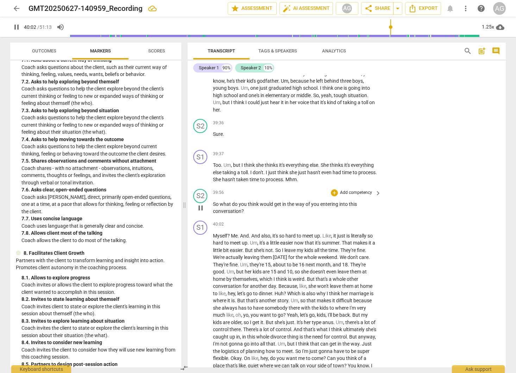
click at [365, 196] on p "Add competency" at bounding box center [355, 193] width 33 height 6
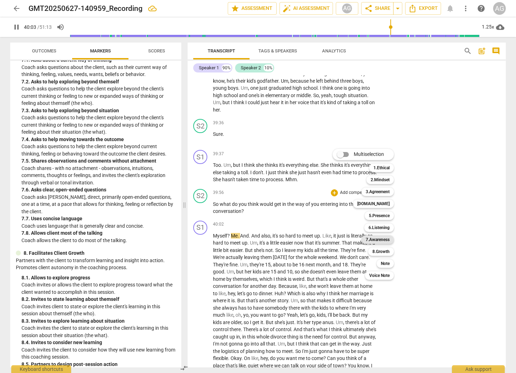
click at [377, 238] on b "7.Awareness" at bounding box center [378, 239] width 24 height 8
type input "2404"
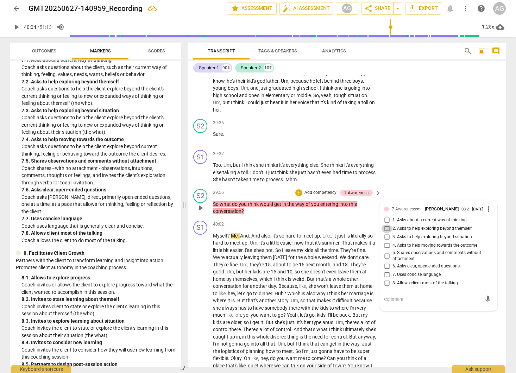
click at [385, 233] on input "2. Asks to help exploring beyond themself" at bounding box center [386, 228] width 11 height 8
checkbox input "true"
click at [314, 196] on p "Add competency" at bounding box center [320, 193] width 33 height 6
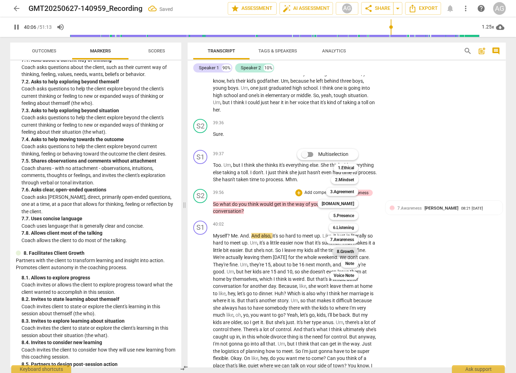
drag, startPoint x: 344, startPoint y: 251, endPoint x: 350, endPoint y: 251, distance: 6.0
click at [344, 251] on b "8.Growth" at bounding box center [345, 251] width 17 height 8
type input "2407"
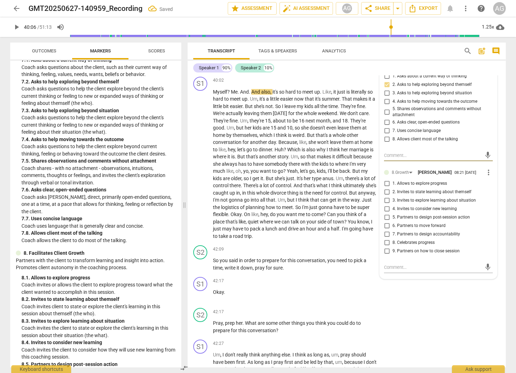
scroll to position [4063, 0]
click at [386, 229] on input "6. Partners to move forward" at bounding box center [386, 225] width 11 height 8
checkbox input "true"
click at [200, 267] on span "play_arrow" at bounding box center [200, 263] width 8 height 8
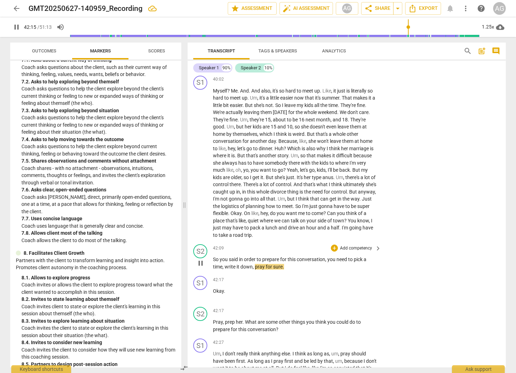
click at [361, 252] on p "Add competency" at bounding box center [355, 248] width 33 height 6
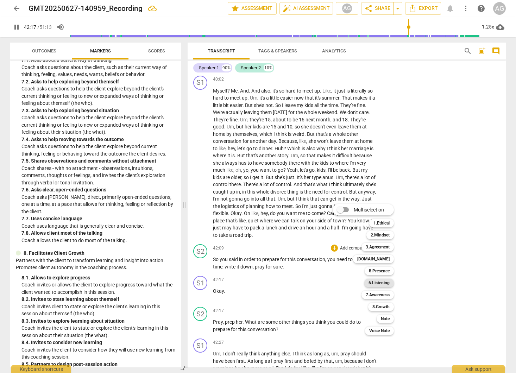
click at [381, 284] on b "6.Listening" at bounding box center [378, 283] width 21 height 8
type input "2538"
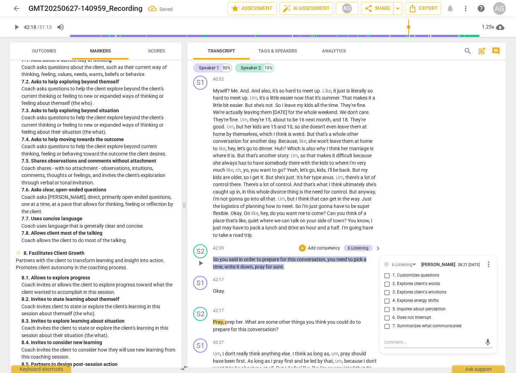
scroll to position [4065, 0]
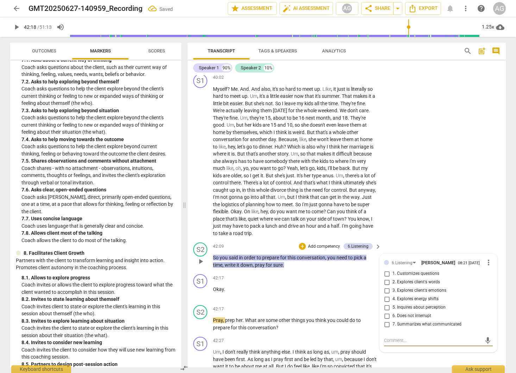
drag, startPoint x: 384, startPoint y: 349, endPoint x: 379, endPoint y: 350, distance: 5.5
click at [384, 329] on input "7. Summarizes what communicated" at bounding box center [386, 324] width 11 height 8
checkbox input "true"
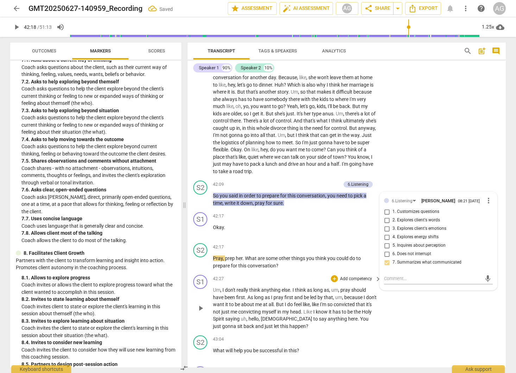
scroll to position [4135, 0]
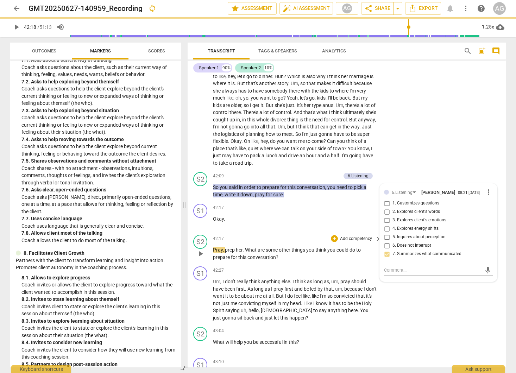
click at [199, 258] on span "play_arrow" at bounding box center [200, 253] width 8 height 8
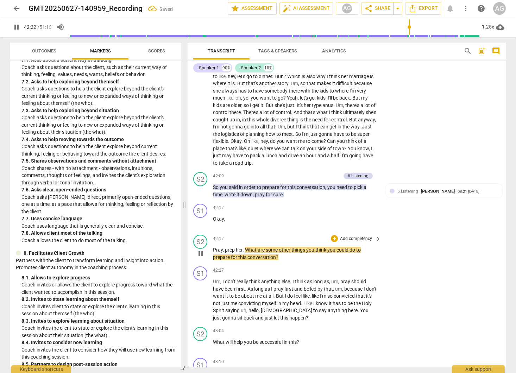
click at [357, 242] on p "Add competency" at bounding box center [355, 239] width 33 height 6
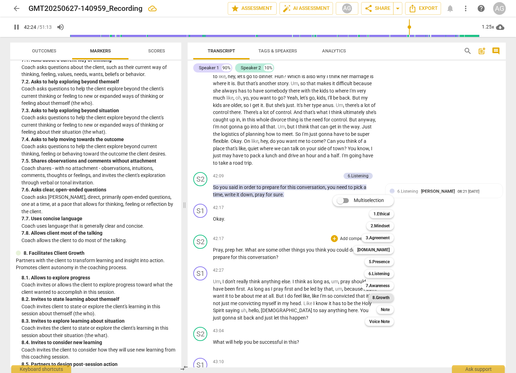
click at [386, 298] on b "8.Growth" at bounding box center [380, 297] width 17 height 8
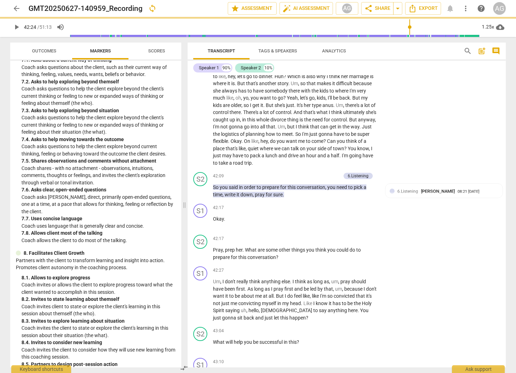
type input "2545"
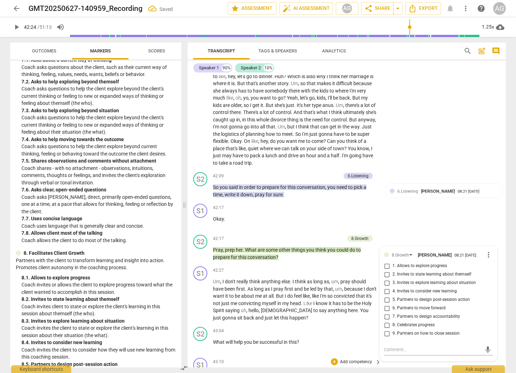
scroll to position [4285, 0]
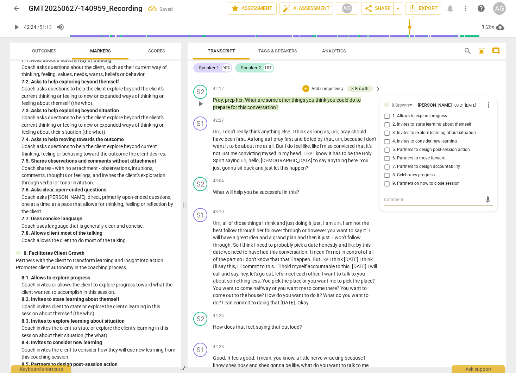
click at [385, 163] on input "6. Partners to move forward" at bounding box center [386, 158] width 11 height 8
checkbox input "true"
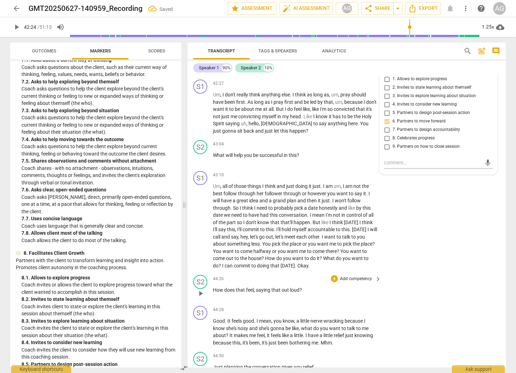
scroll to position [4325, 0]
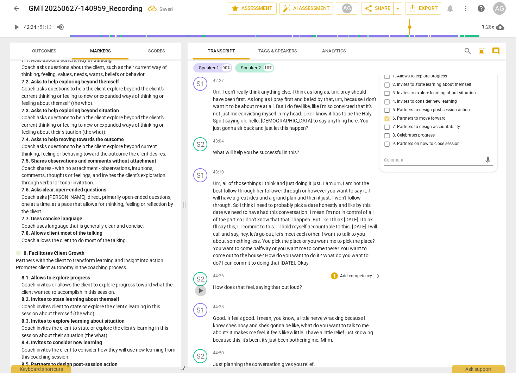
drag, startPoint x: 201, startPoint y: 311, endPoint x: 235, endPoint y: 310, distance: 34.2
click at [201, 295] on span "play_arrow" at bounding box center [200, 290] width 8 height 8
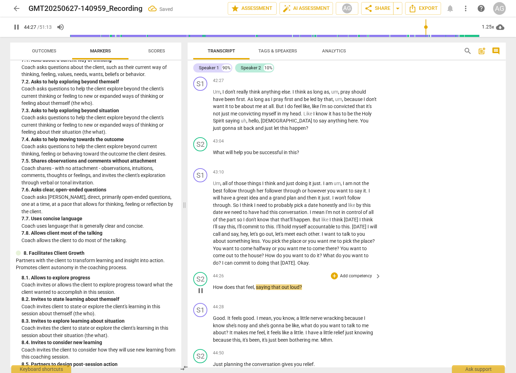
click at [363, 279] on p "Add competency" at bounding box center [355, 276] width 33 height 6
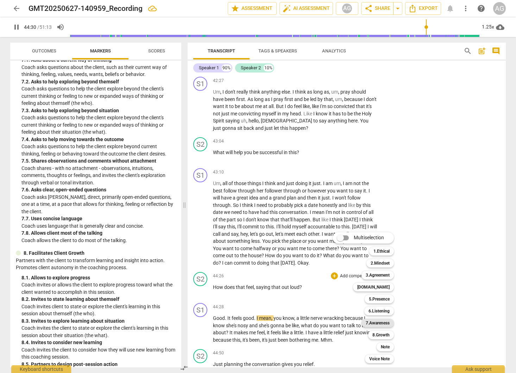
click at [383, 323] on b "7.Awareness" at bounding box center [378, 323] width 24 height 8
type input "2670"
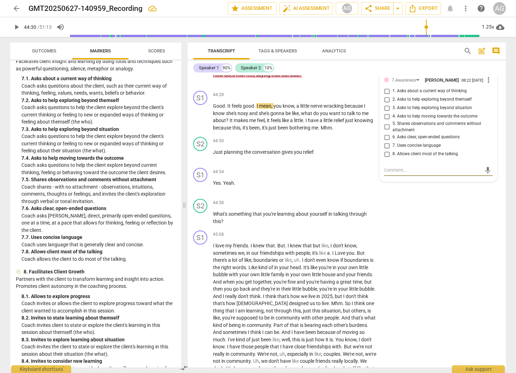
scroll to position [683, 0]
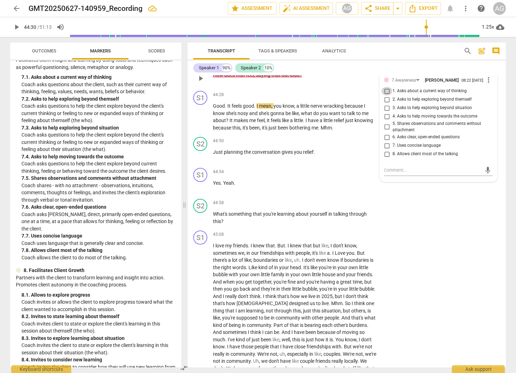
click at [385, 95] on input "1. Asks about a current way of thinking" at bounding box center [386, 91] width 11 height 8
checkbox input "true"
click at [200, 160] on span "play_arrow" at bounding box center [200, 155] width 8 height 8
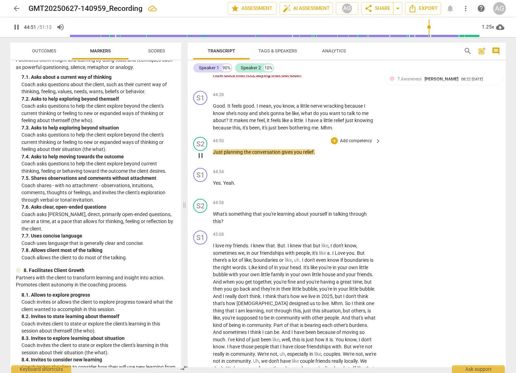
click at [365, 144] on p "Add competency" at bounding box center [355, 141] width 33 height 6
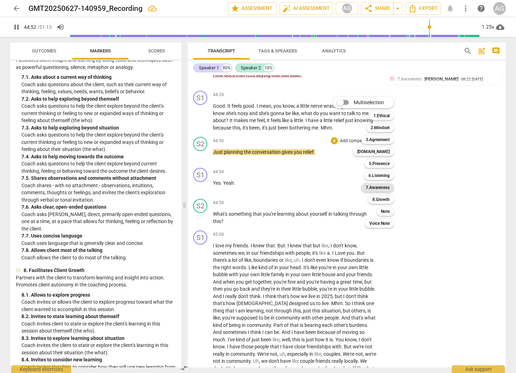
click at [383, 186] on b "7.Awareness" at bounding box center [378, 187] width 24 height 8
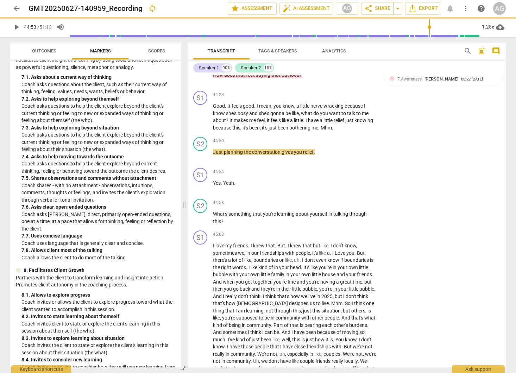
type input "2693"
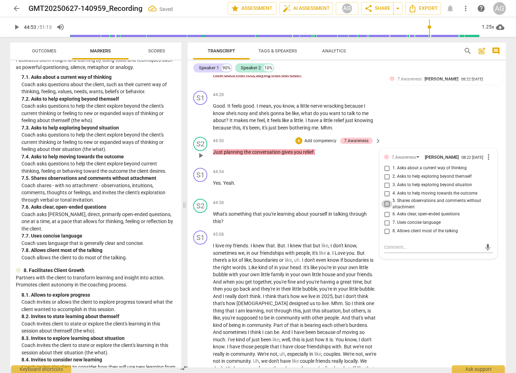
drag, startPoint x: 387, startPoint y: 226, endPoint x: 396, endPoint y: 227, distance: 9.0
click at [387, 208] on input "5. Shares observations and comments without attachment" at bounding box center [386, 204] width 11 height 8
checkbox input "true"
click at [356, 206] on p "Add competency" at bounding box center [355, 203] width 33 height 6
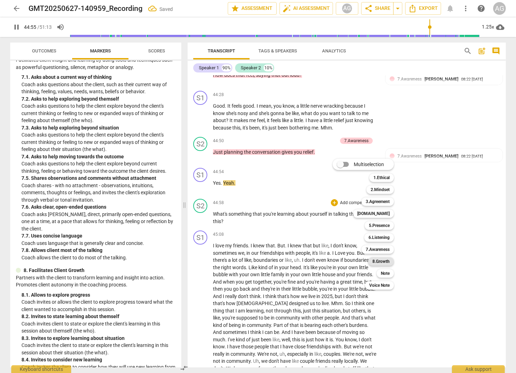
click at [380, 259] on b "8.Growth" at bounding box center [380, 261] width 17 height 8
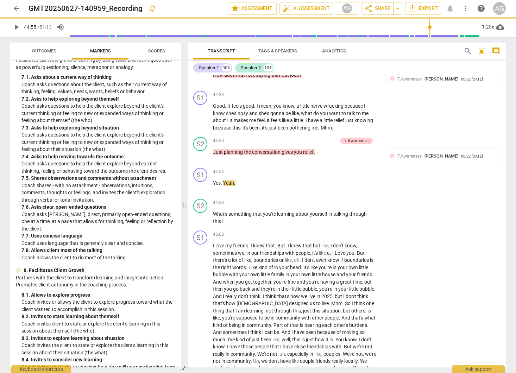
type input "2696"
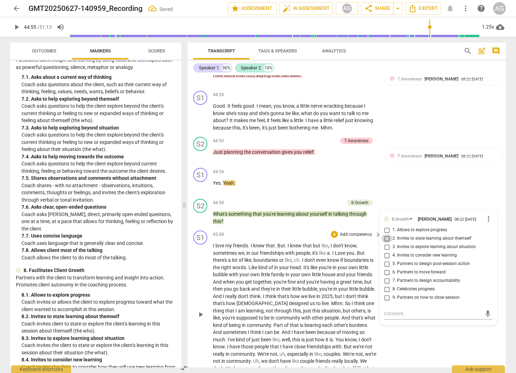
drag, startPoint x: 384, startPoint y: 258, endPoint x: 361, endPoint y: 259, distance: 22.5
click at [384, 243] on input "2. Invites to state learning about themself" at bounding box center [386, 238] width 11 height 8
checkbox input "true"
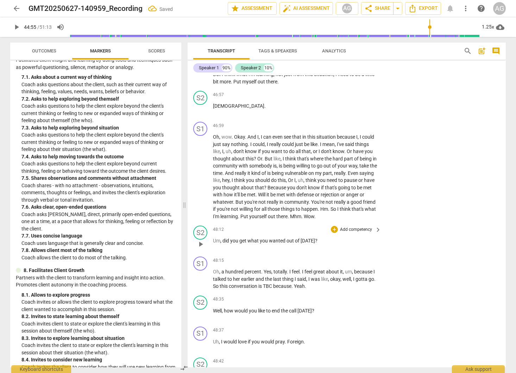
scroll to position [4840, 0]
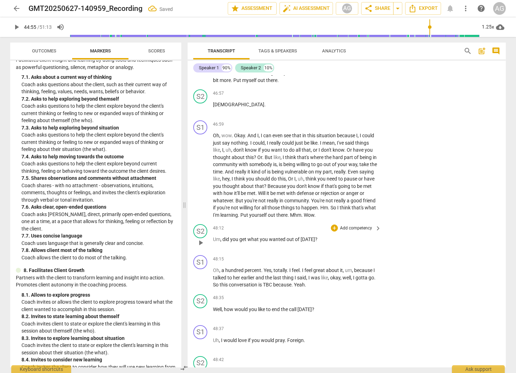
click at [356, 232] on p "Add competency" at bounding box center [355, 228] width 33 height 6
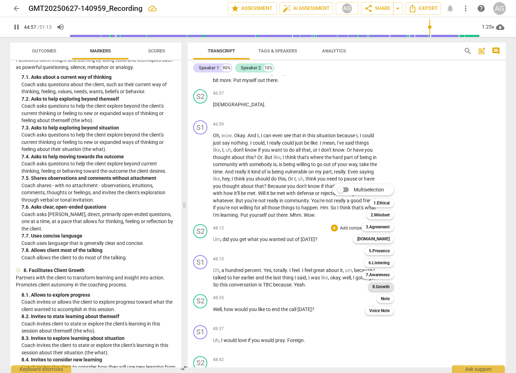
click at [384, 285] on b "8.Growth" at bounding box center [380, 287] width 17 height 8
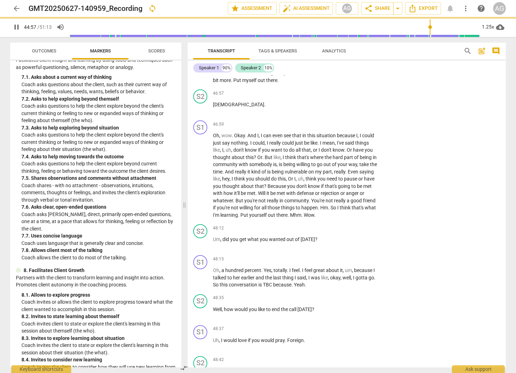
type input "2698"
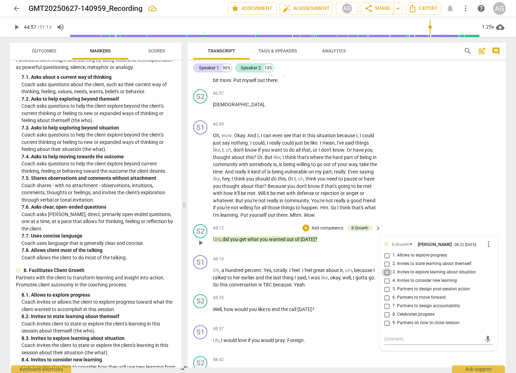
click at [384, 277] on input "3. Invites to explore learning about situation" at bounding box center [386, 272] width 11 height 8
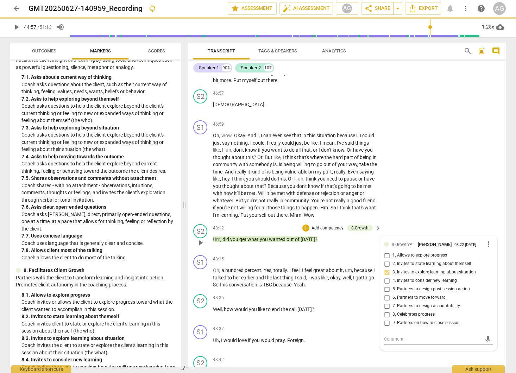
click at [386, 277] on input "3. Invites to explore learning about situation" at bounding box center [386, 272] width 11 height 8
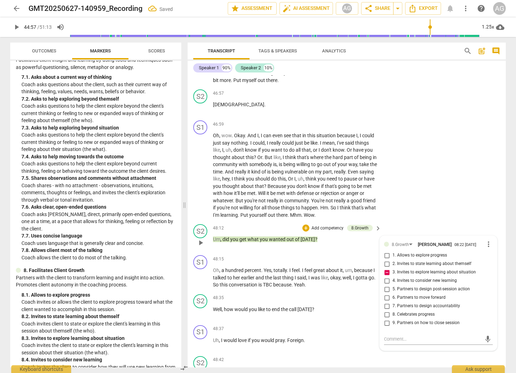
click at [387, 277] on input "3. Invites to explore learning about situation" at bounding box center [386, 272] width 11 height 8
checkbox input "false"
click at [396, 248] on div "8.Growth" at bounding box center [400, 244] width 17 height 7
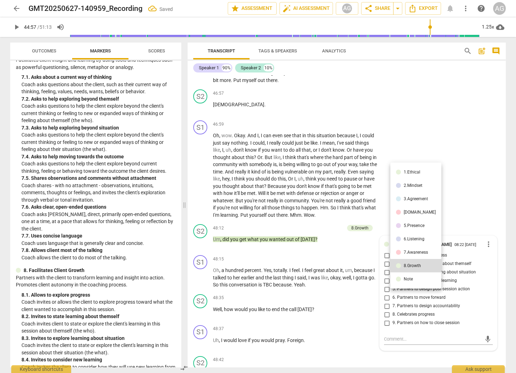
click at [415, 222] on li "5.Presence" at bounding box center [415, 225] width 51 height 13
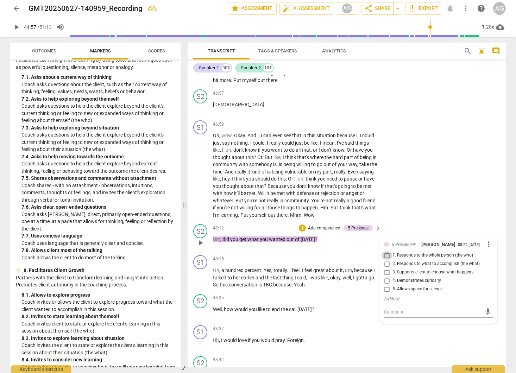
click at [386, 260] on input "1. Responds to the whole person (the who)" at bounding box center [386, 255] width 11 height 8
checkbox input "true"
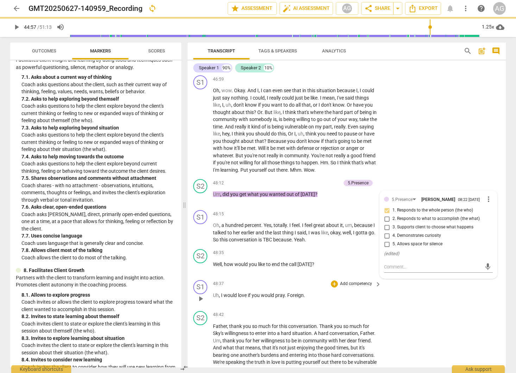
scroll to position [4890, 0]
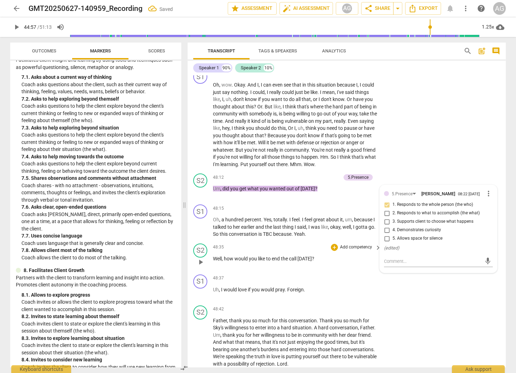
click at [355, 251] on div "+ Add competency" at bounding box center [352, 247] width 42 height 7
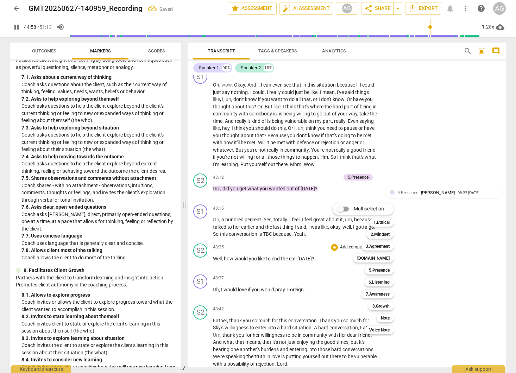
drag, startPoint x: 384, startPoint y: 307, endPoint x: 401, endPoint y: 305, distance: 17.4
click at [385, 307] on b "8.Growth" at bounding box center [380, 306] width 17 height 8
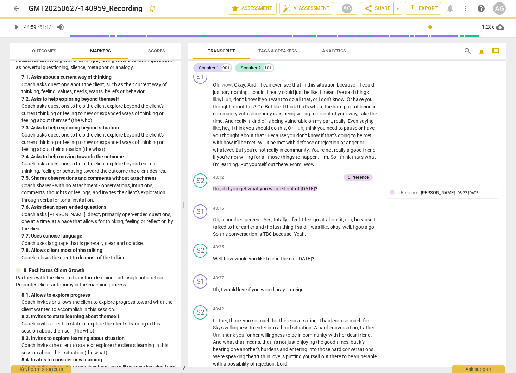
type input "2699"
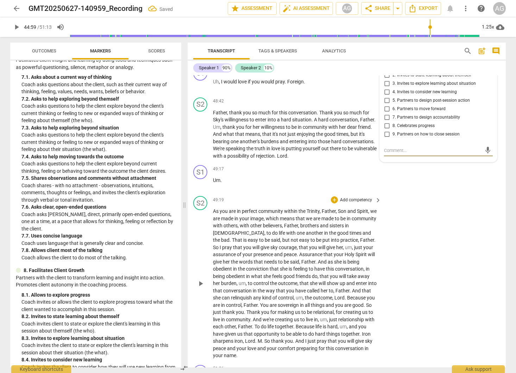
scroll to position [5112, 0]
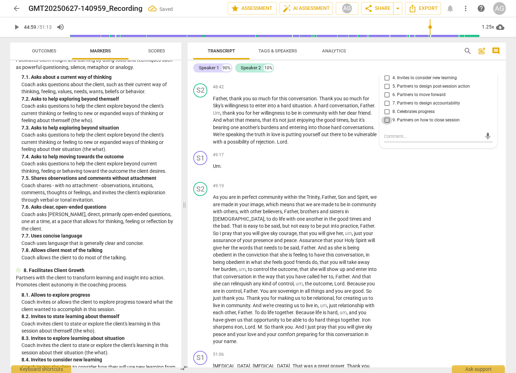
click at [386, 125] on input "9. Partners on how to close session" at bounding box center [386, 120] width 11 height 8
checkbox input "true"
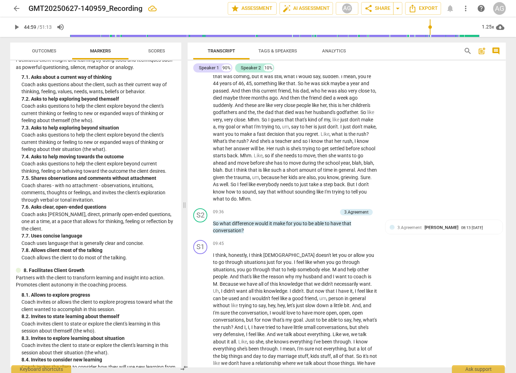
scroll to position [0, 0]
